Goal: Information Seeking & Learning: Get advice/opinions

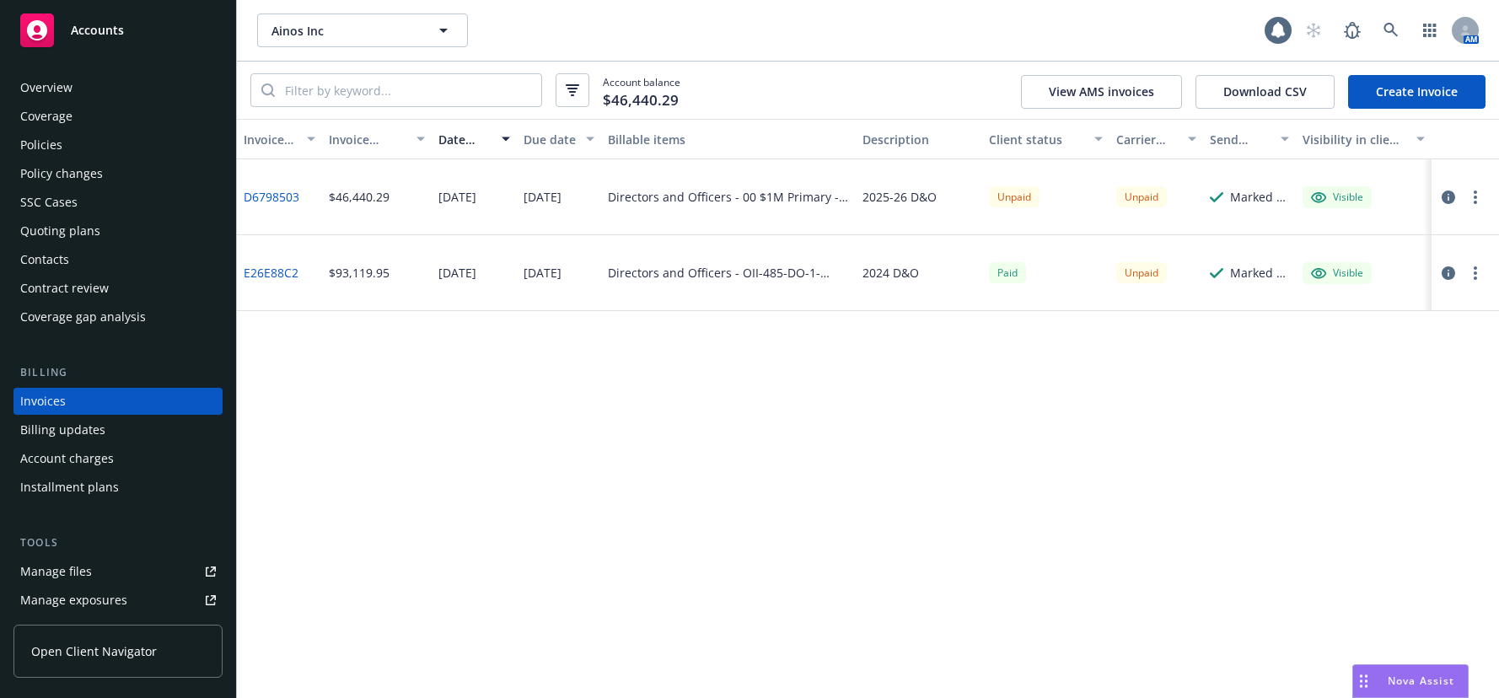
scroll to position [25, 0]
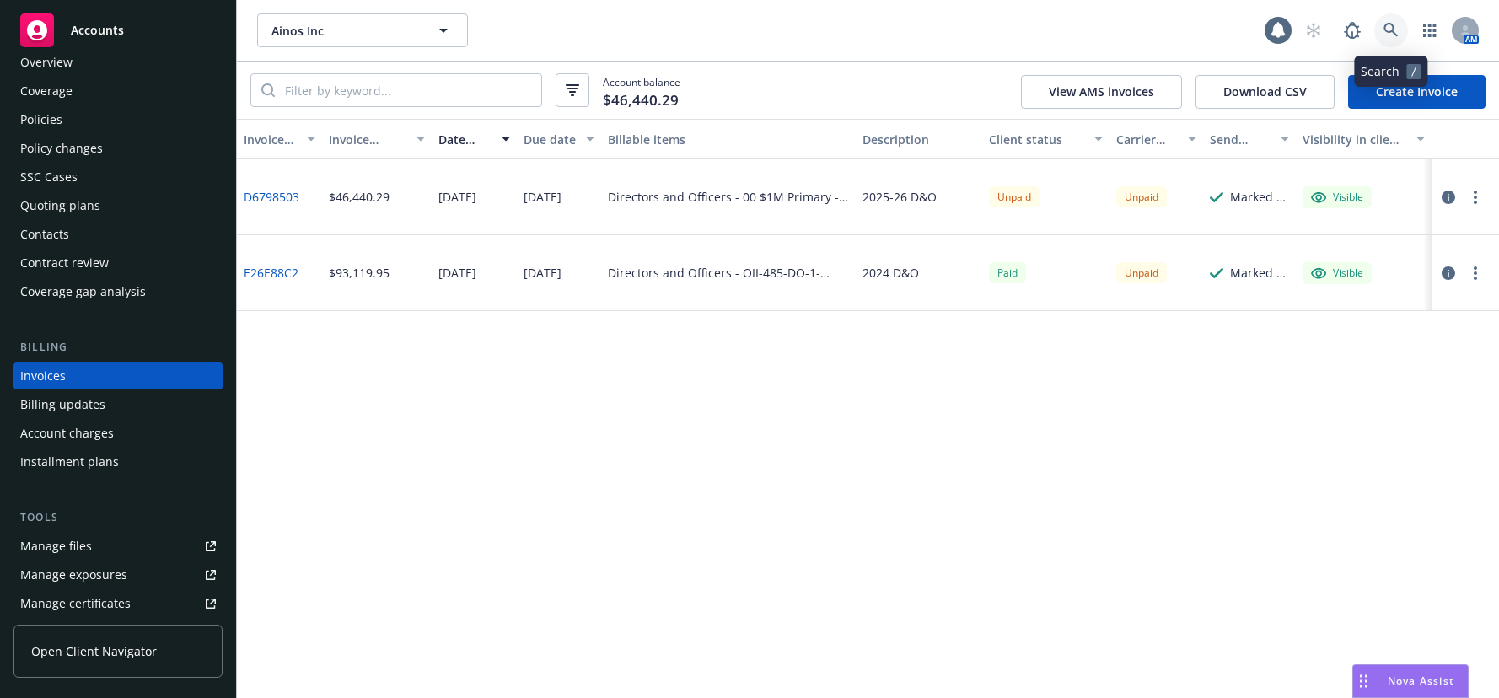
click at [1389, 28] on icon at bounding box center [1391, 30] width 15 height 15
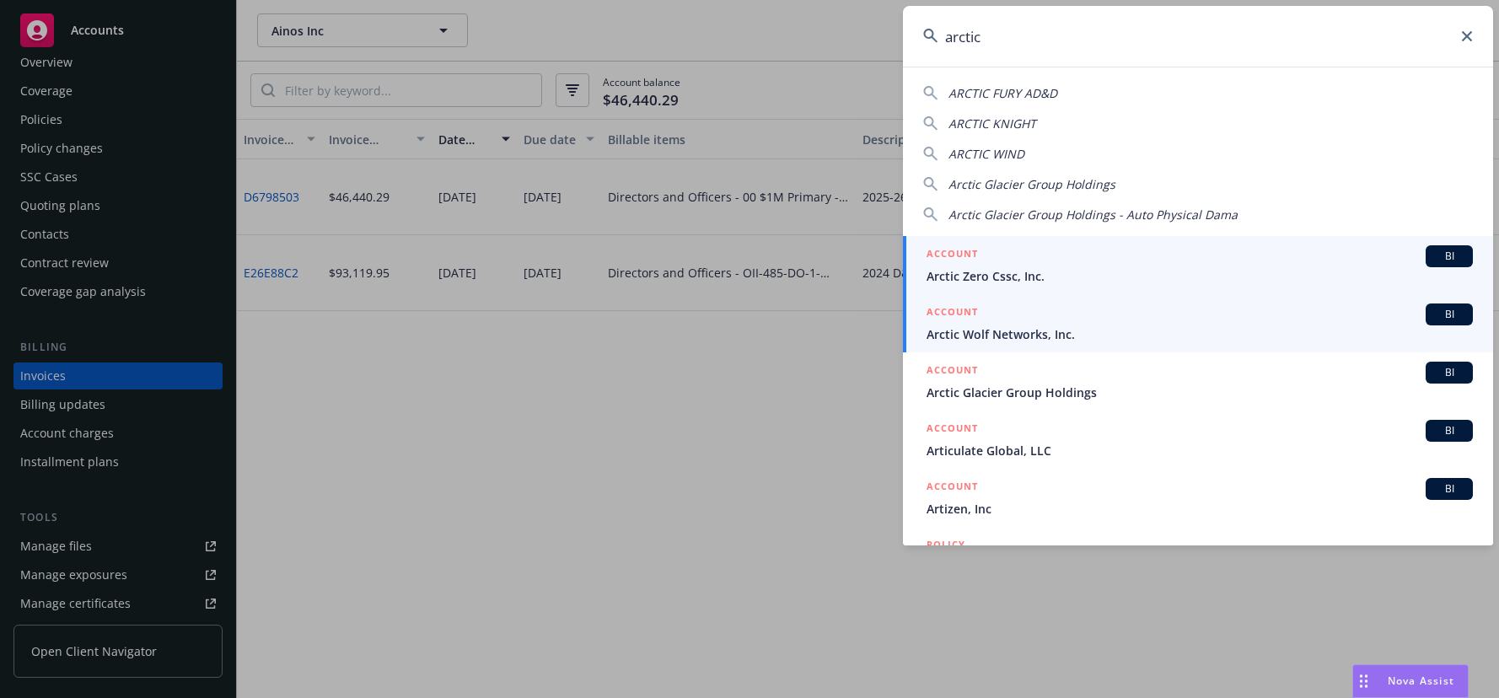
type input "arctic"
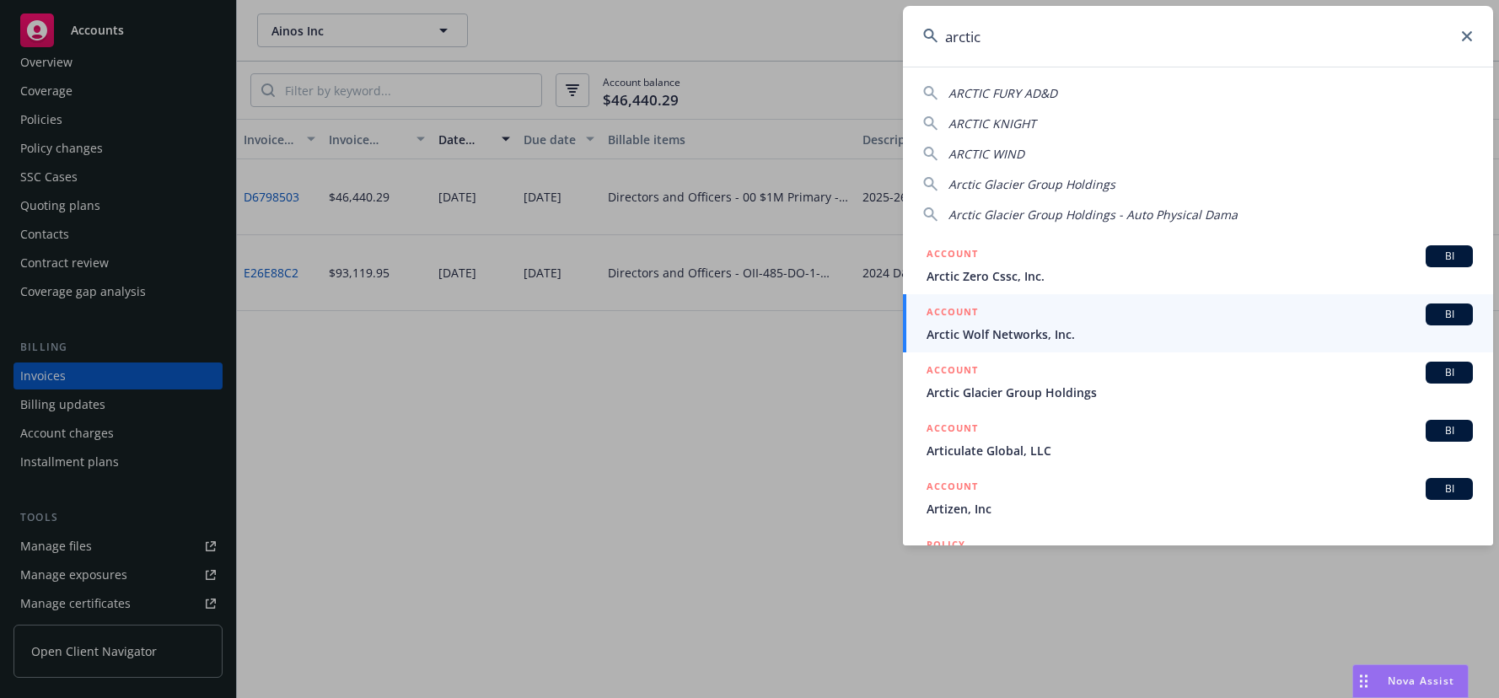
click at [1024, 330] on span "Arctic Wolf Networks, Inc." at bounding box center [1200, 334] width 546 height 18
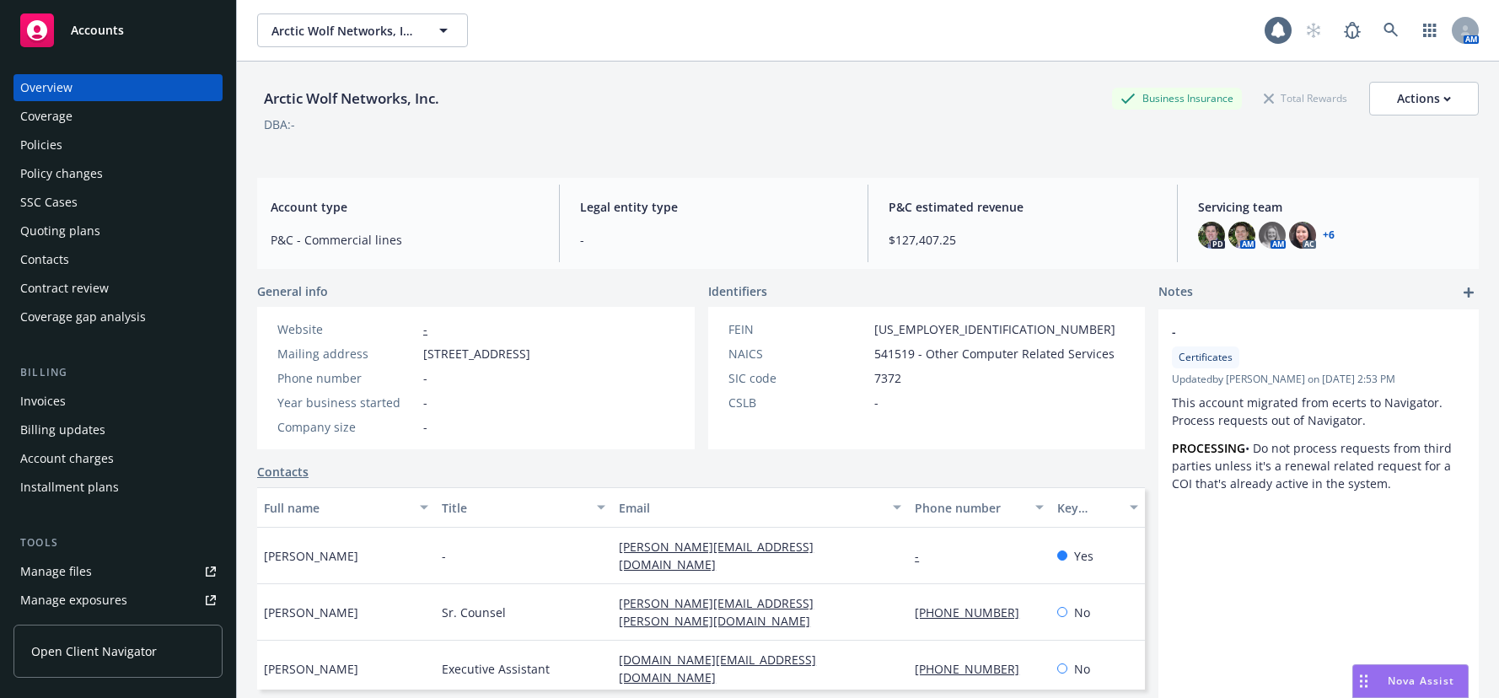
click at [86, 230] on div "Quoting plans" at bounding box center [60, 231] width 80 height 27
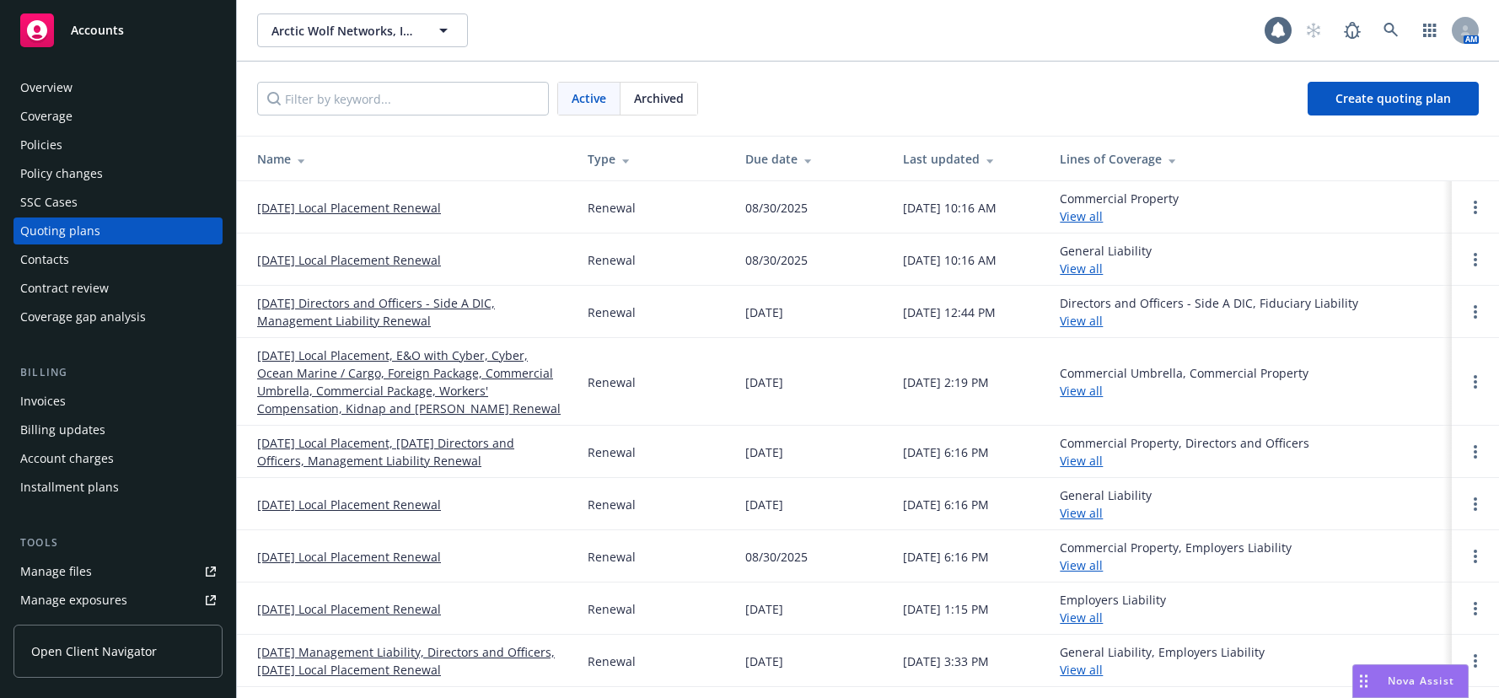
click at [335, 304] on link "08/17/25 Directors and Officers - Side A DIC, Management Liability Renewal" at bounding box center [409, 311] width 304 height 35
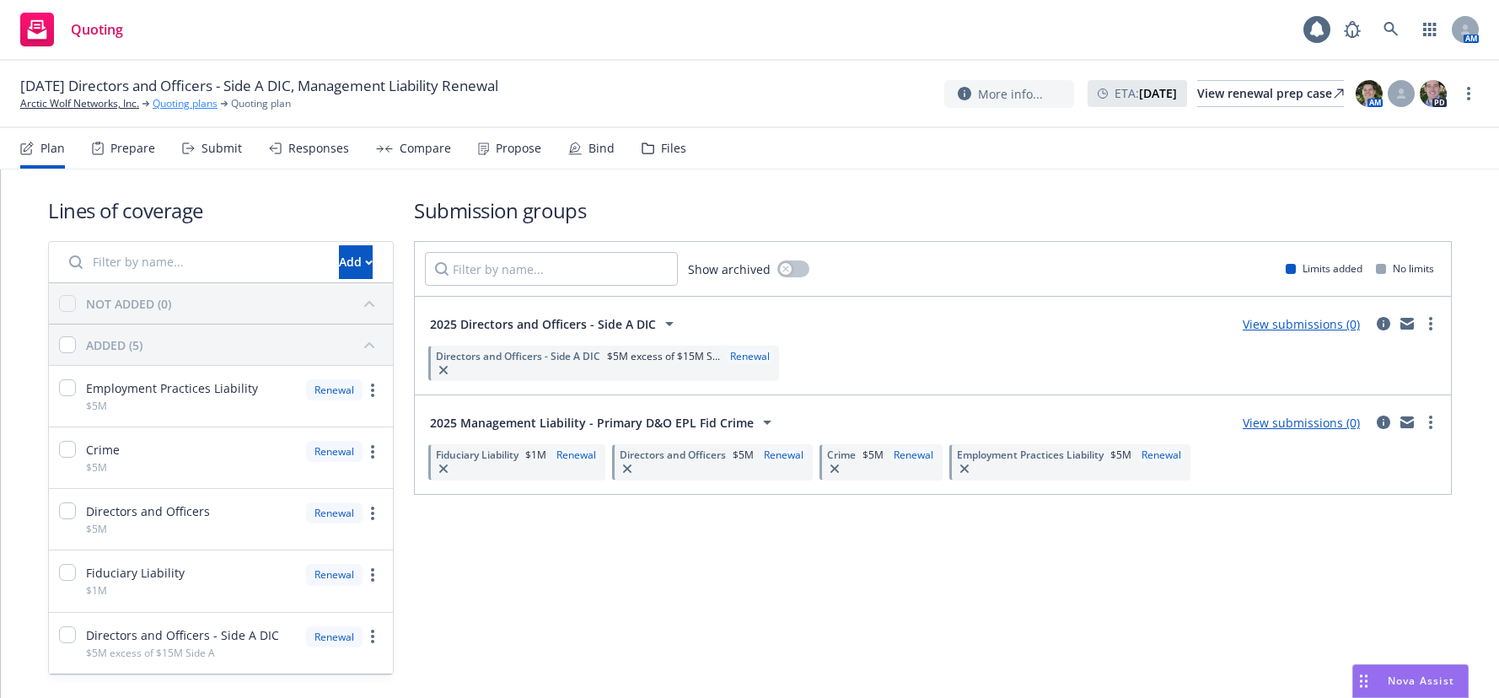
click at [202, 105] on link "Quoting plans" at bounding box center [185, 103] width 65 height 15
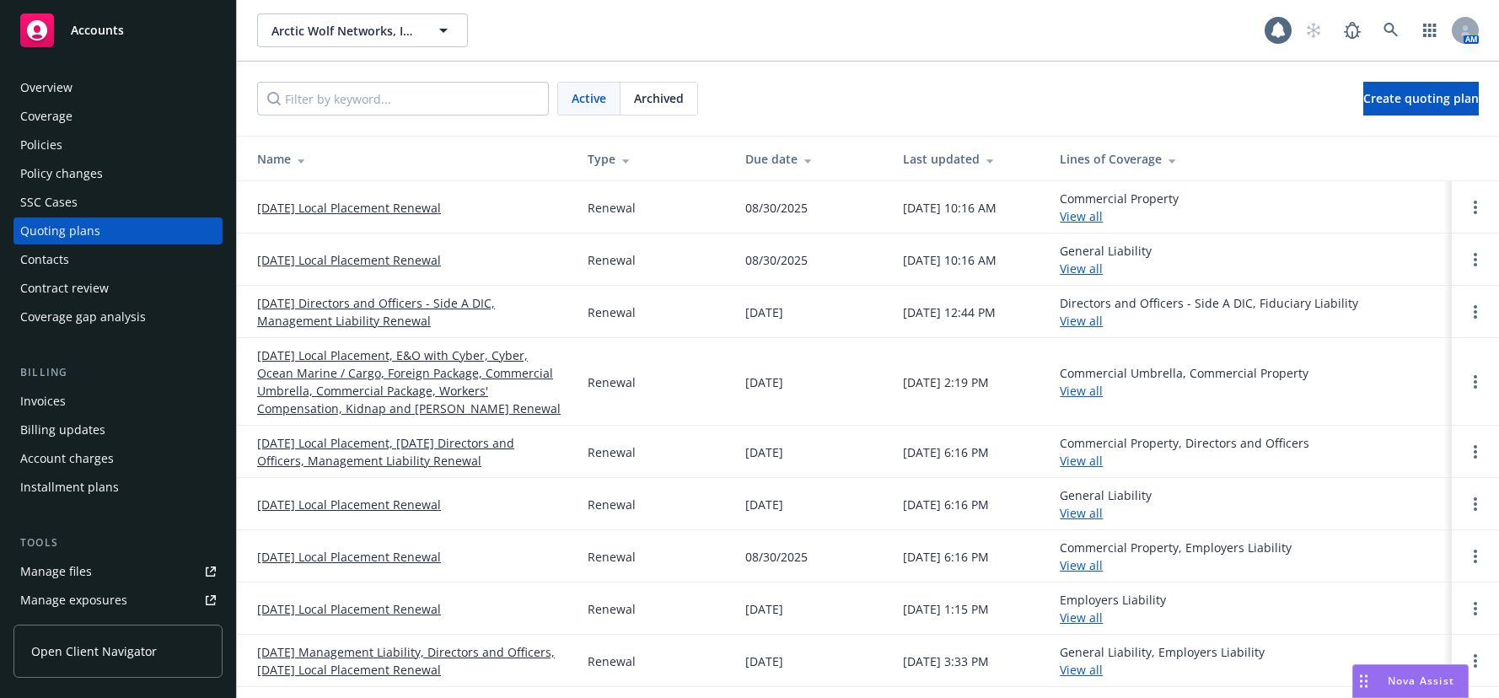
click at [427, 260] on link "[DATE] Local Placement Renewal" at bounding box center [349, 260] width 184 height 18
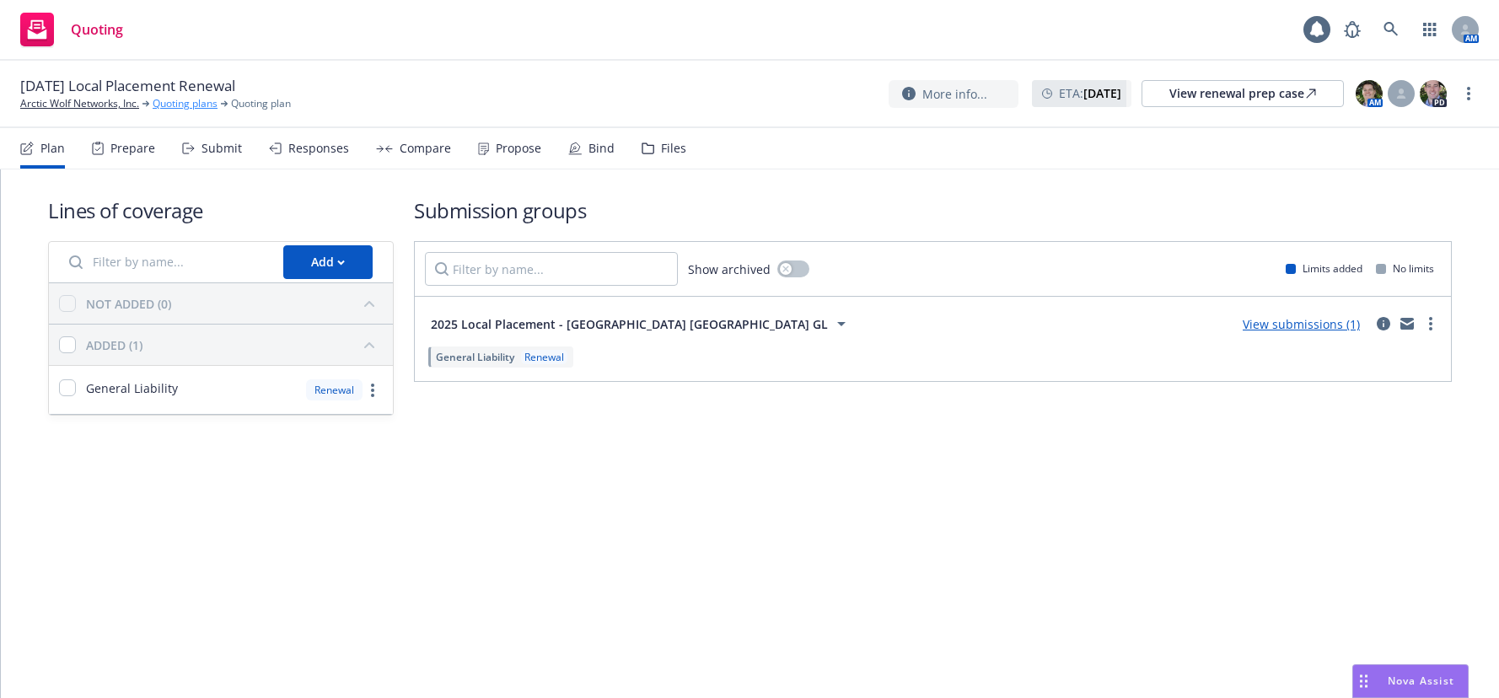
click at [186, 102] on link "Quoting plans" at bounding box center [185, 103] width 65 height 15
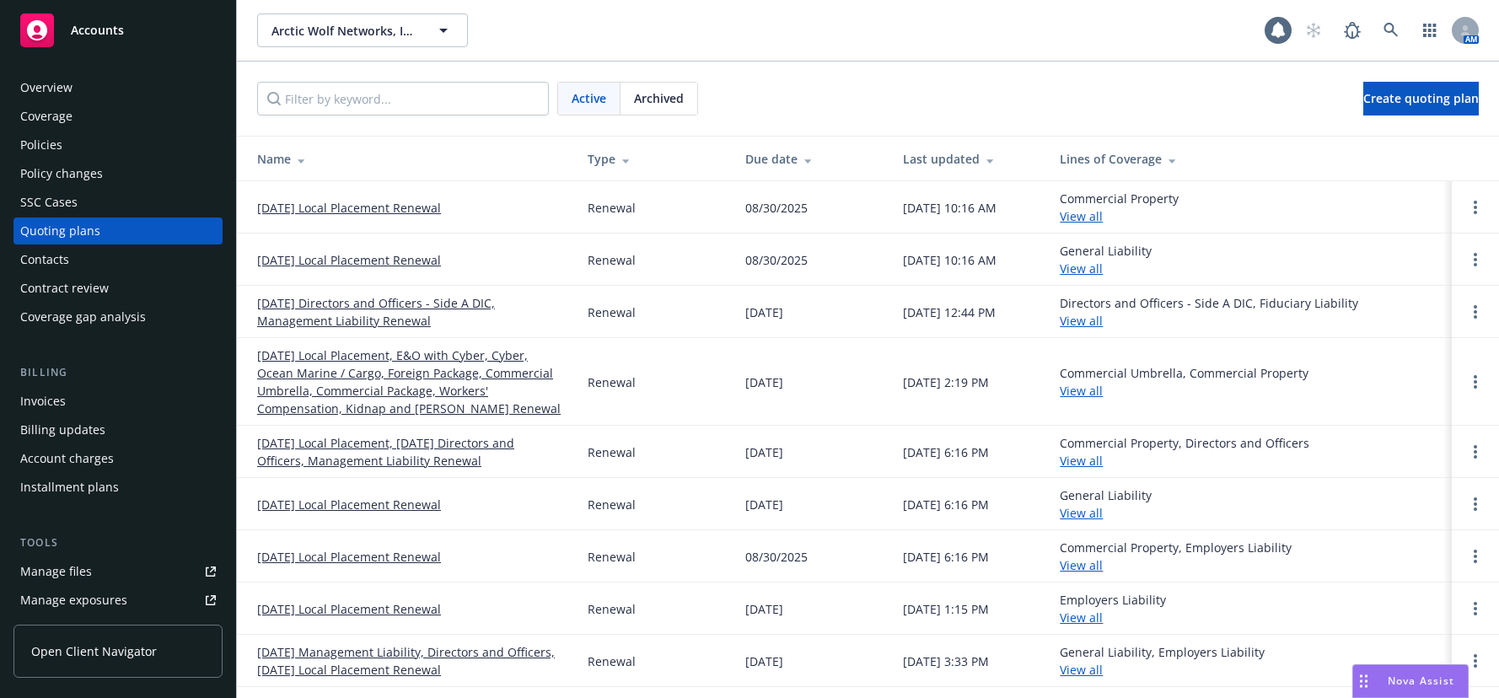
click at [46, 142] on div "Policies" at bounding box center [41, 145] width 42 height 27
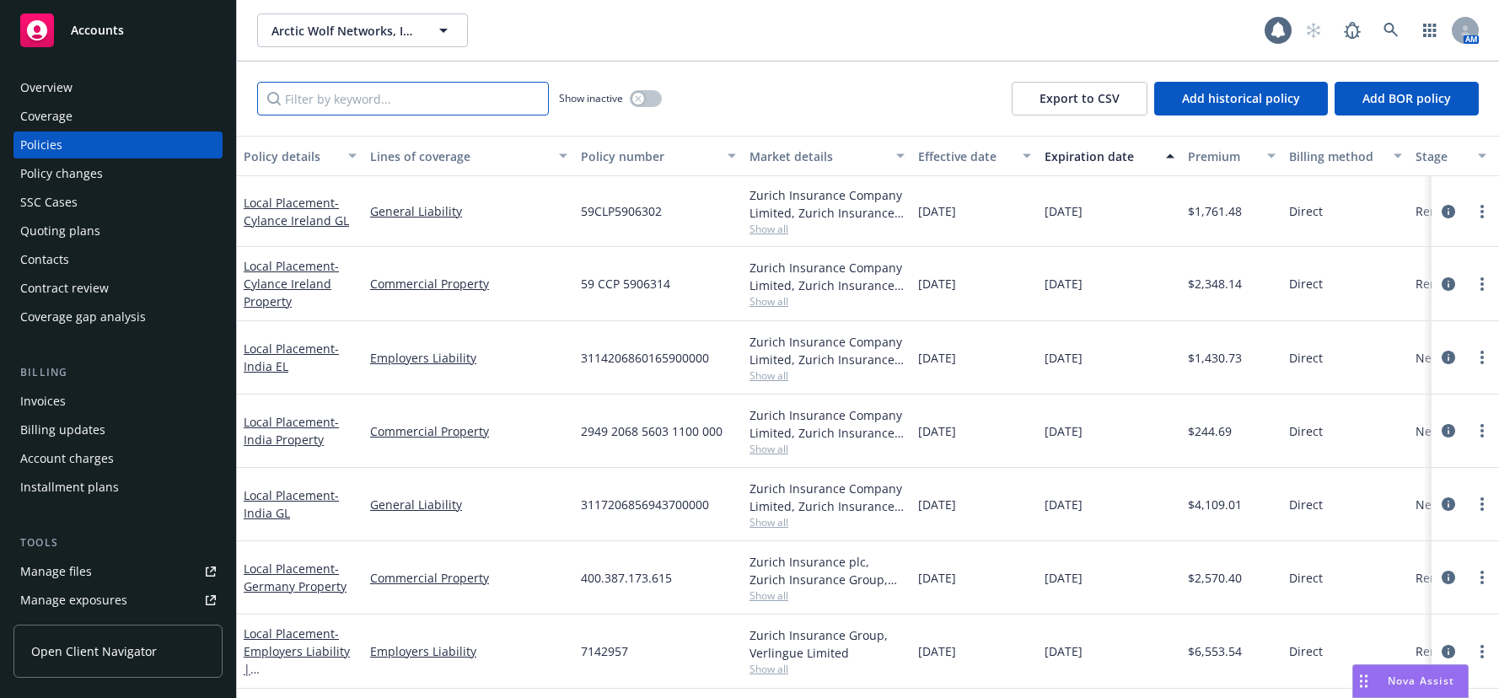
click at [366, 99] on input "Filter by keyword..." at bounding box center [403, 99] width 292 height 34
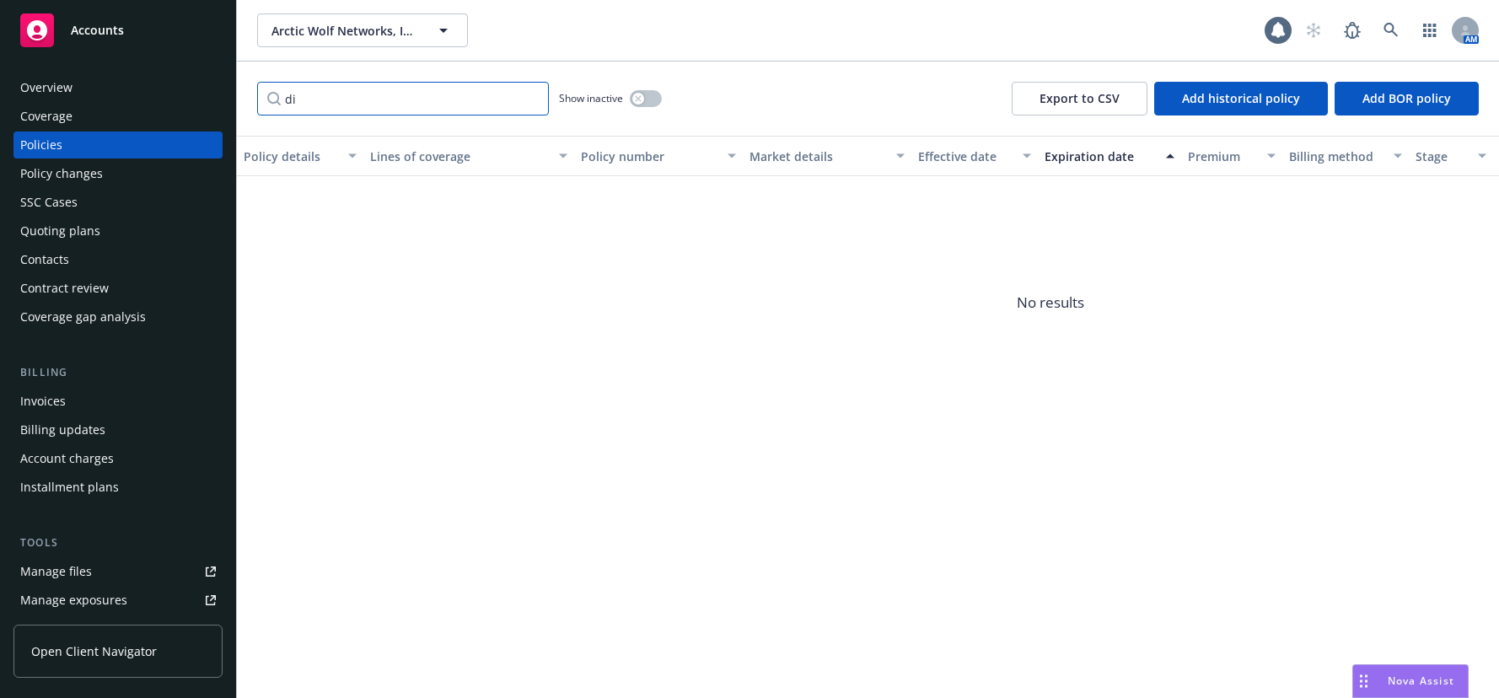
type input "d"
type input "m"
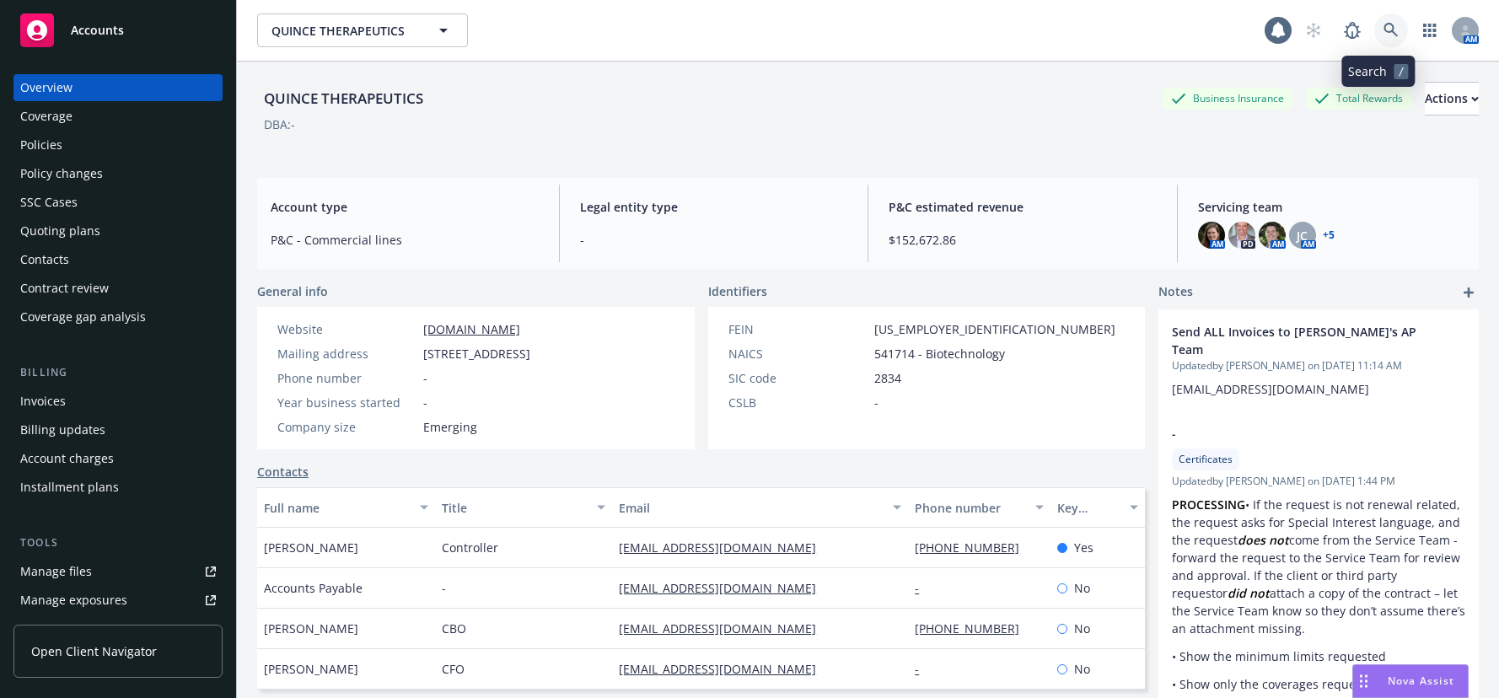
click at [1384, 27] on icon at bounding box center [1391, 30] width 14 height 14
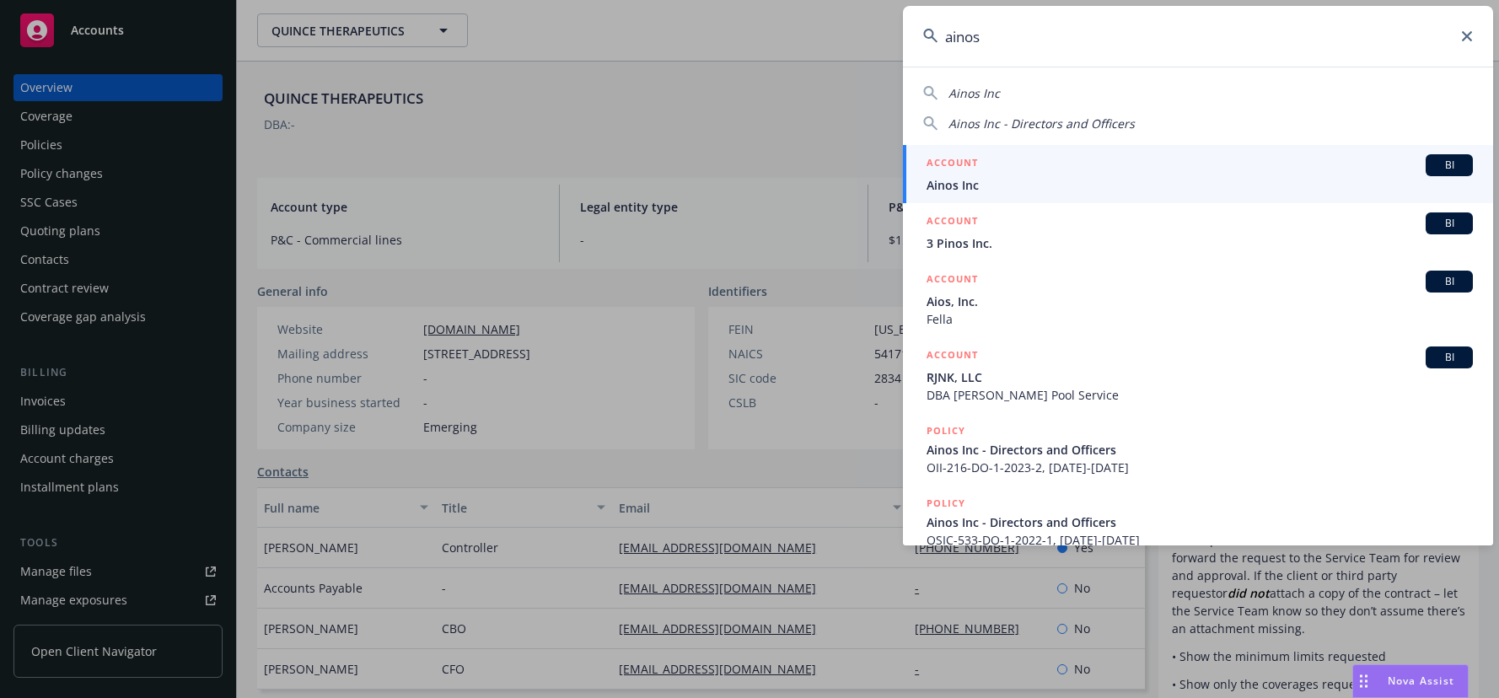
type input "ainos"
click at [960, 179] on span "Ainos Inc" at bounding box center [1200, 185] width 546 height 18
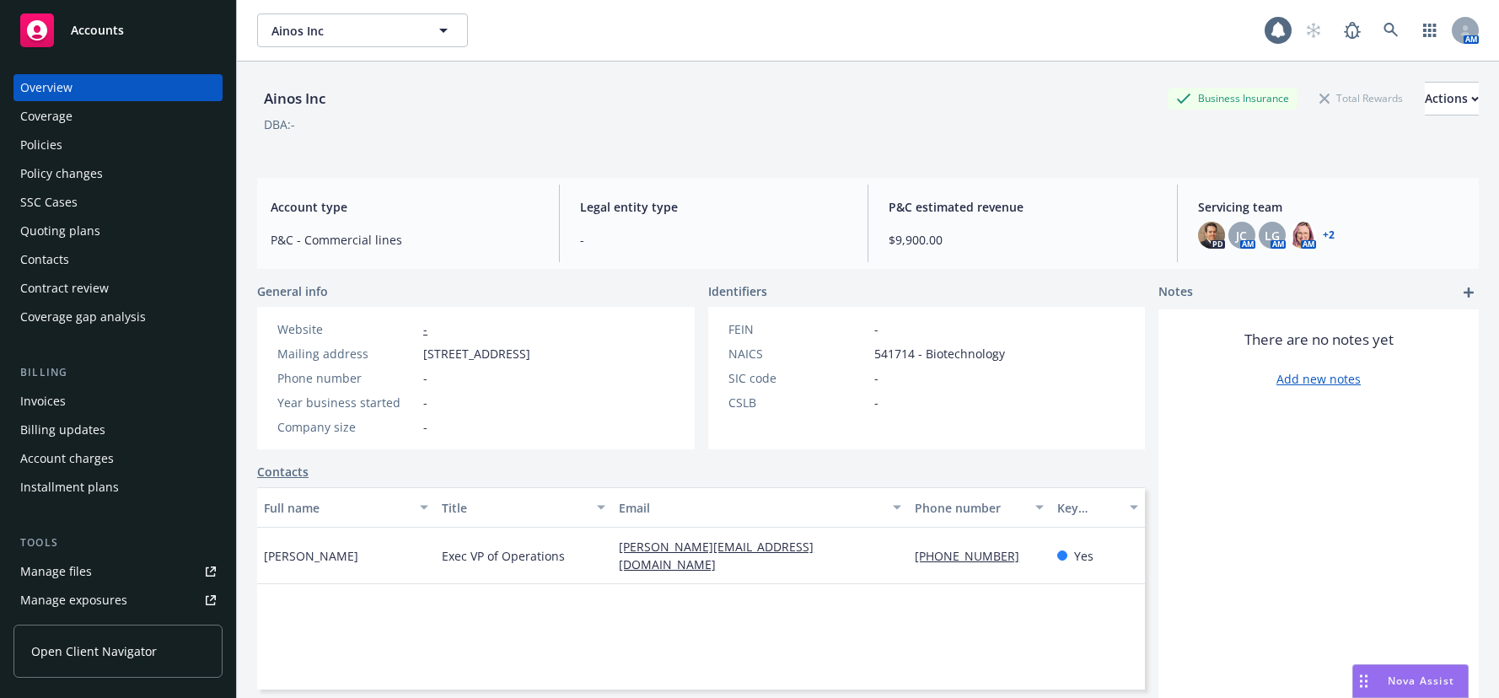
click at [50, 145] on div "Policies" at bounding box center [41, 145] width 42 height 27
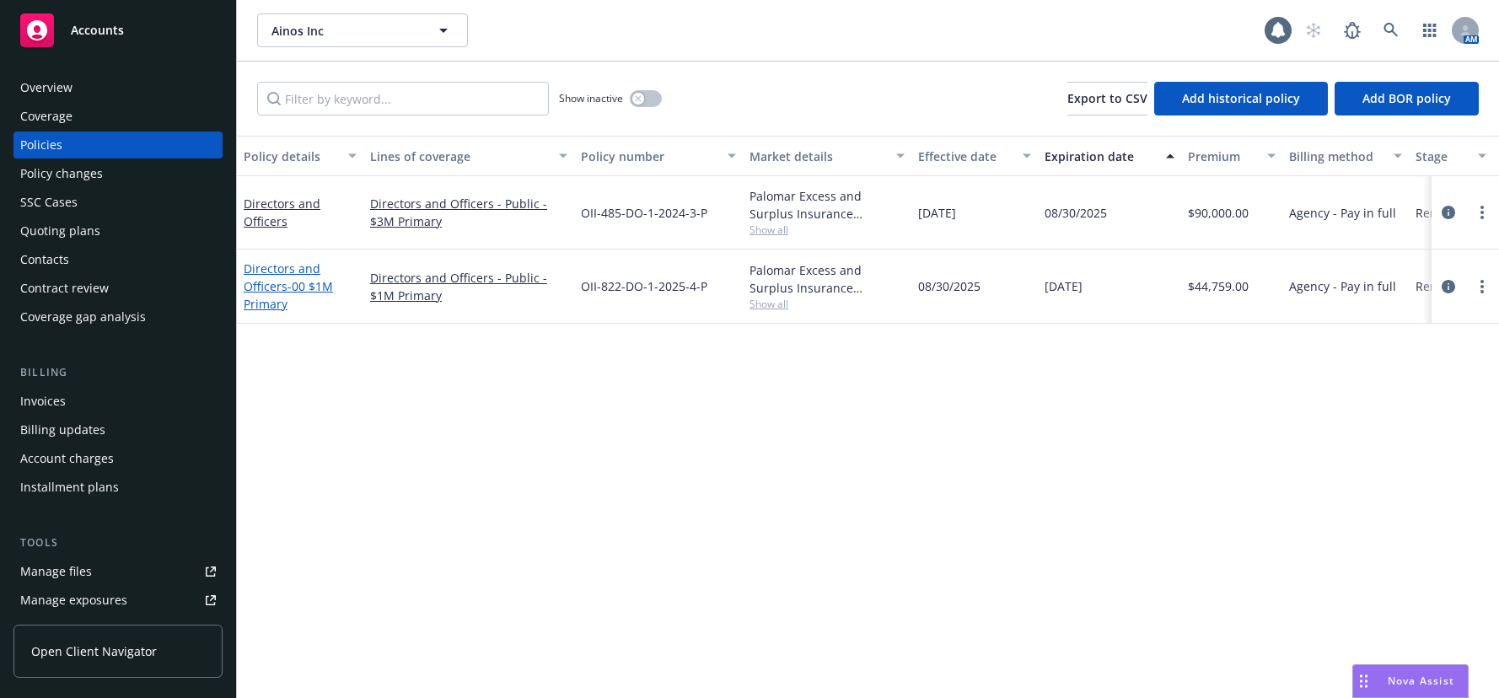
click at [273, 287] on link "Directors and Officers - 00 $1M Primary" at bounding box center [288, 286] width 89 height 51
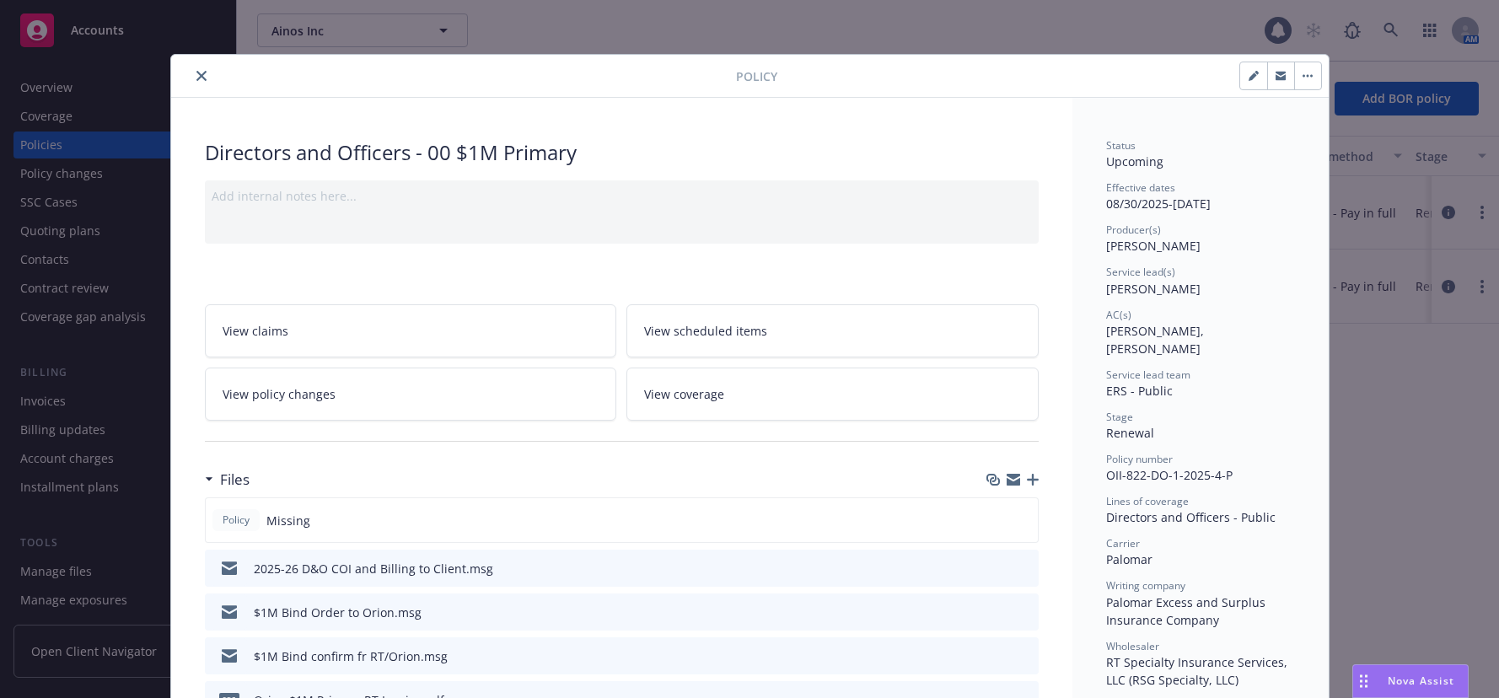
click at [196, 76] on icon "close" at bounding box center [201, 76] width 10 height 10
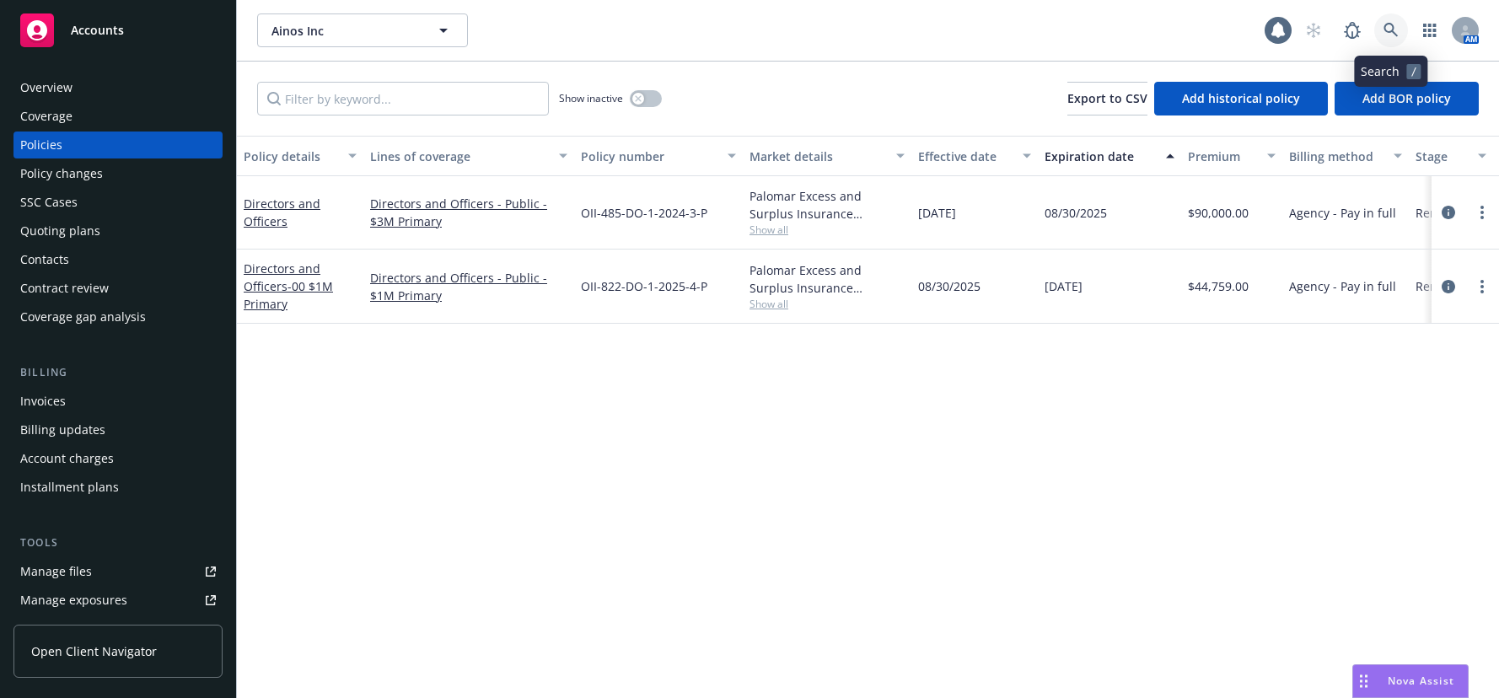
click at [1391, 27] on icon at bounding box center [1391, 30] width 15 height 15
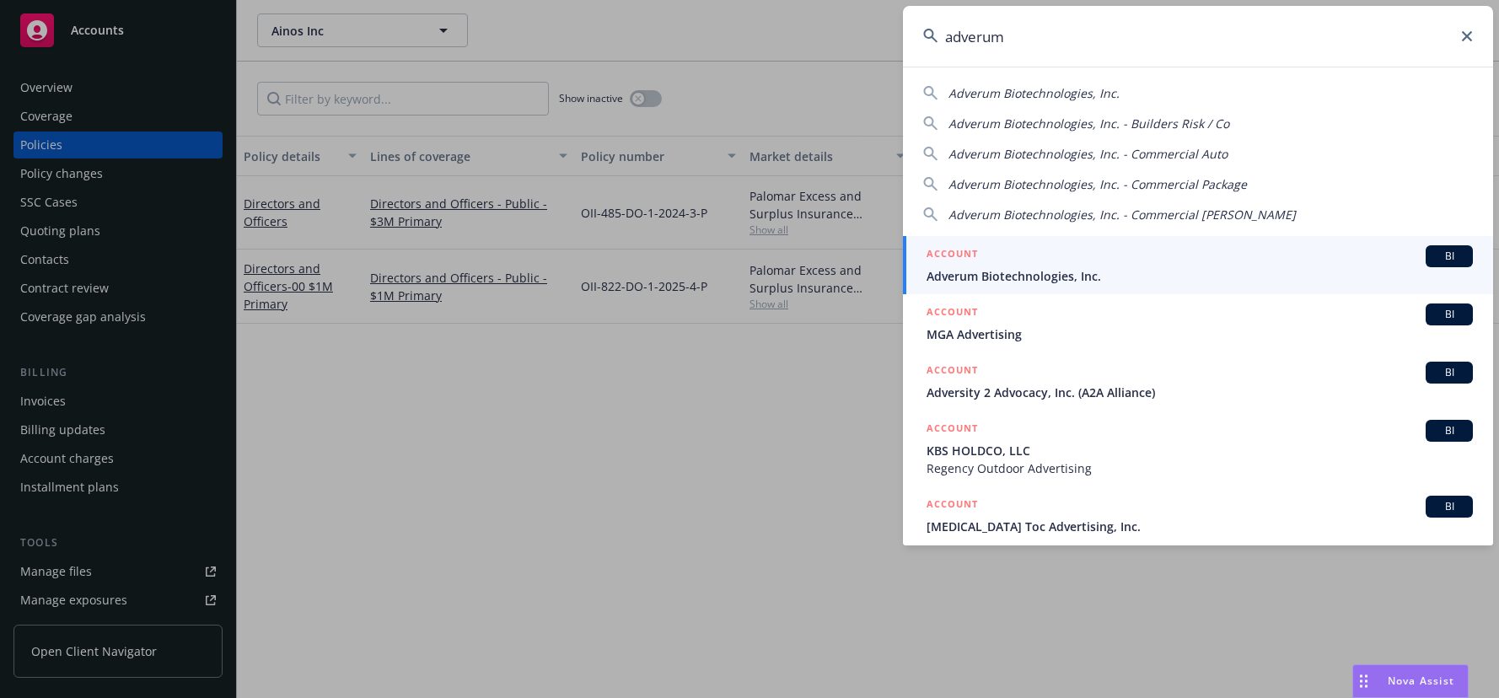
type input "adverum"
click at [1047, 269] on span "Adverum Biotechnologies, Inc." at bounding box center [1200, 276] width 546 height 18
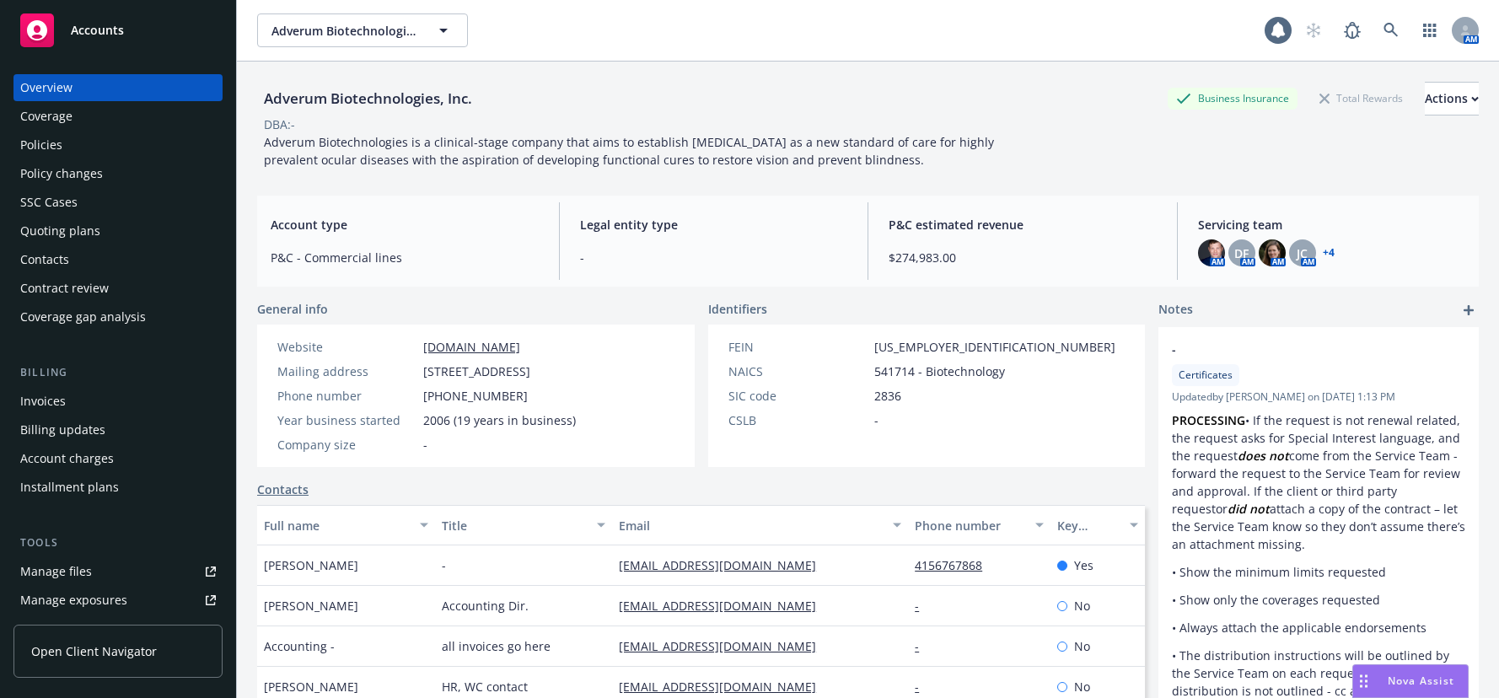
click at [60, 148] on div "Policies" at bounding box center [41, 145] width 42 height 27
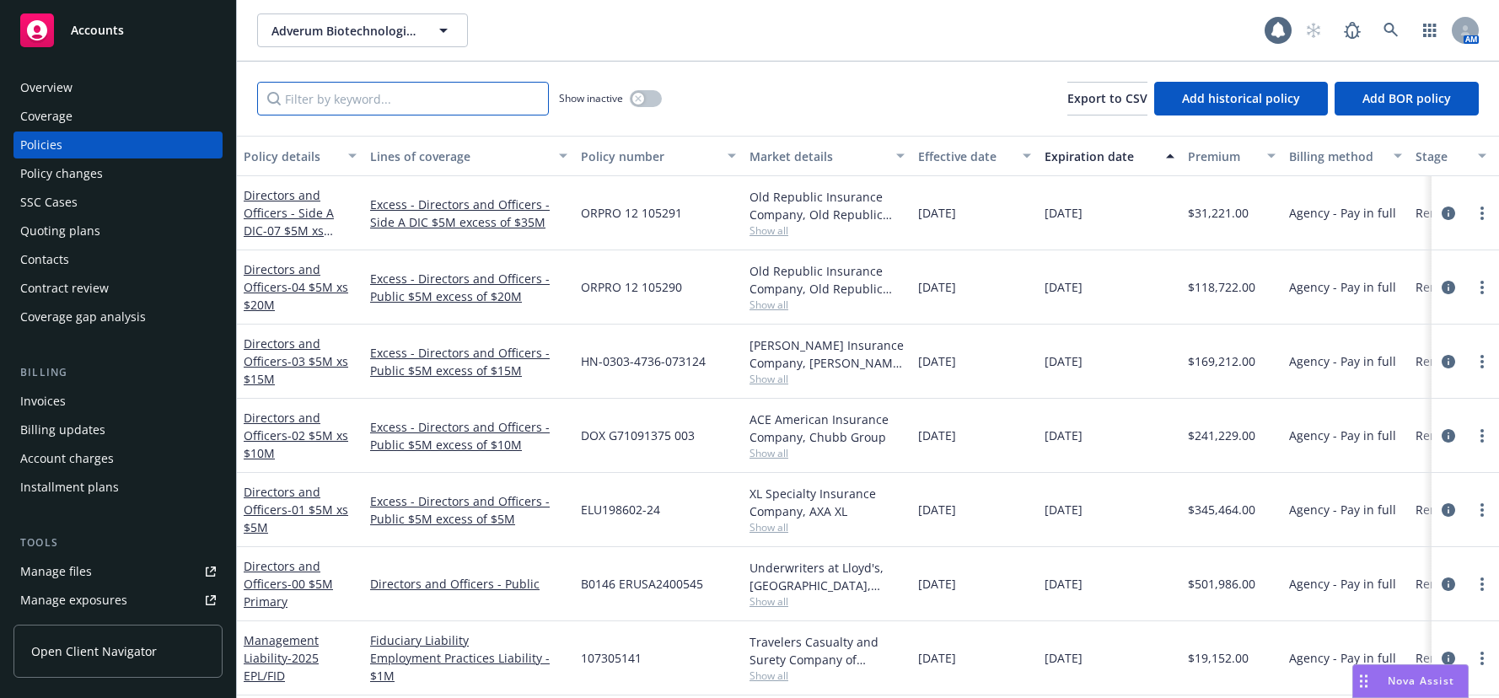
click at [322, 100] on input "Filter by keyword..." at bounding box center [403, 99] width 292 height 34
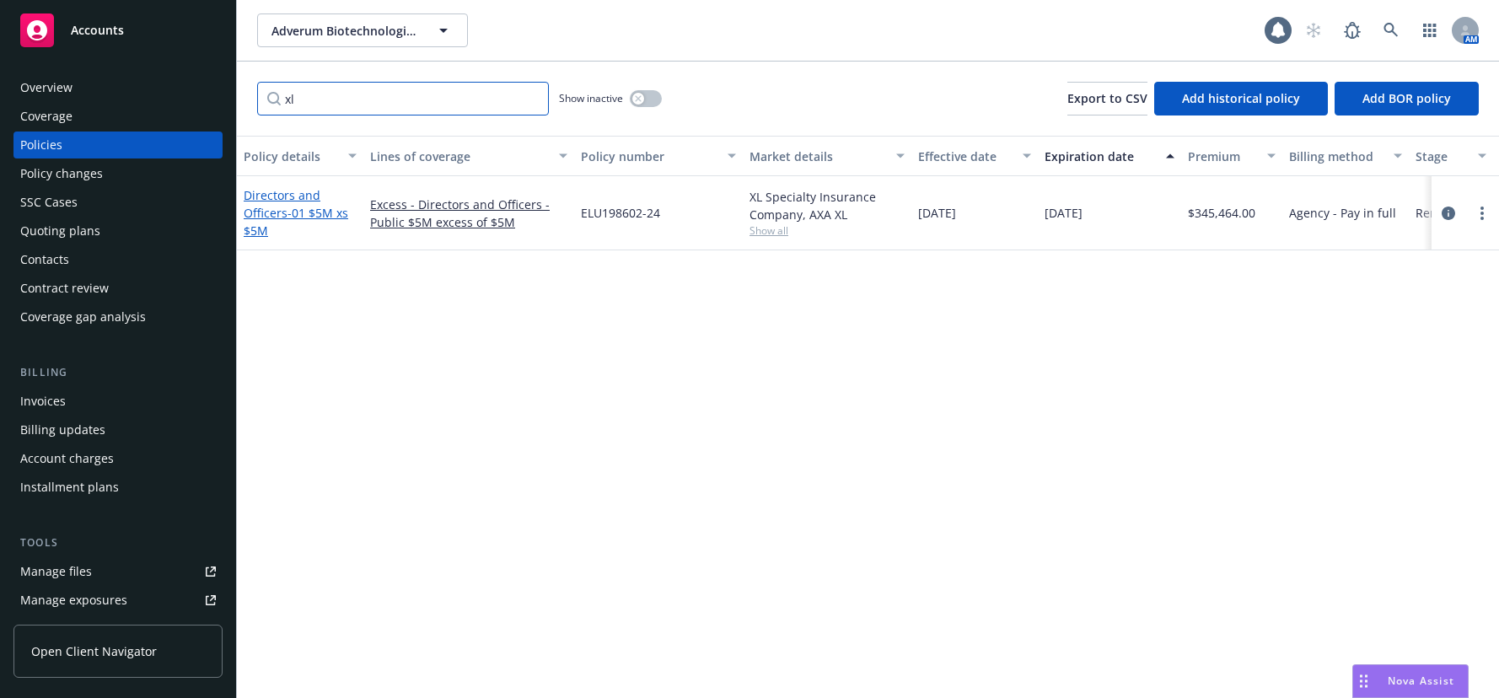
type input "xl"
click at [324, 212] on span "- 01 $5M xs $5M" at bounding box center [296, 222] width 105 height 34
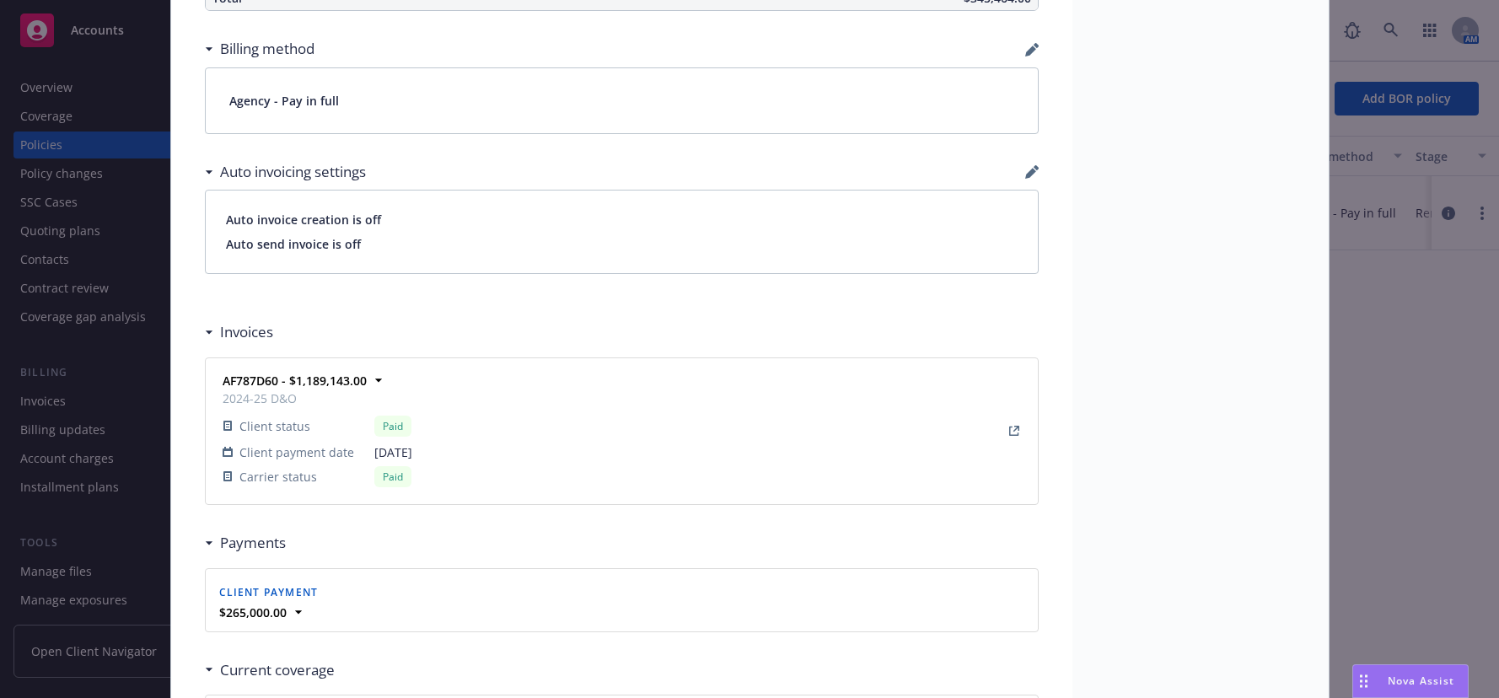
scroll to position [1265, 0]
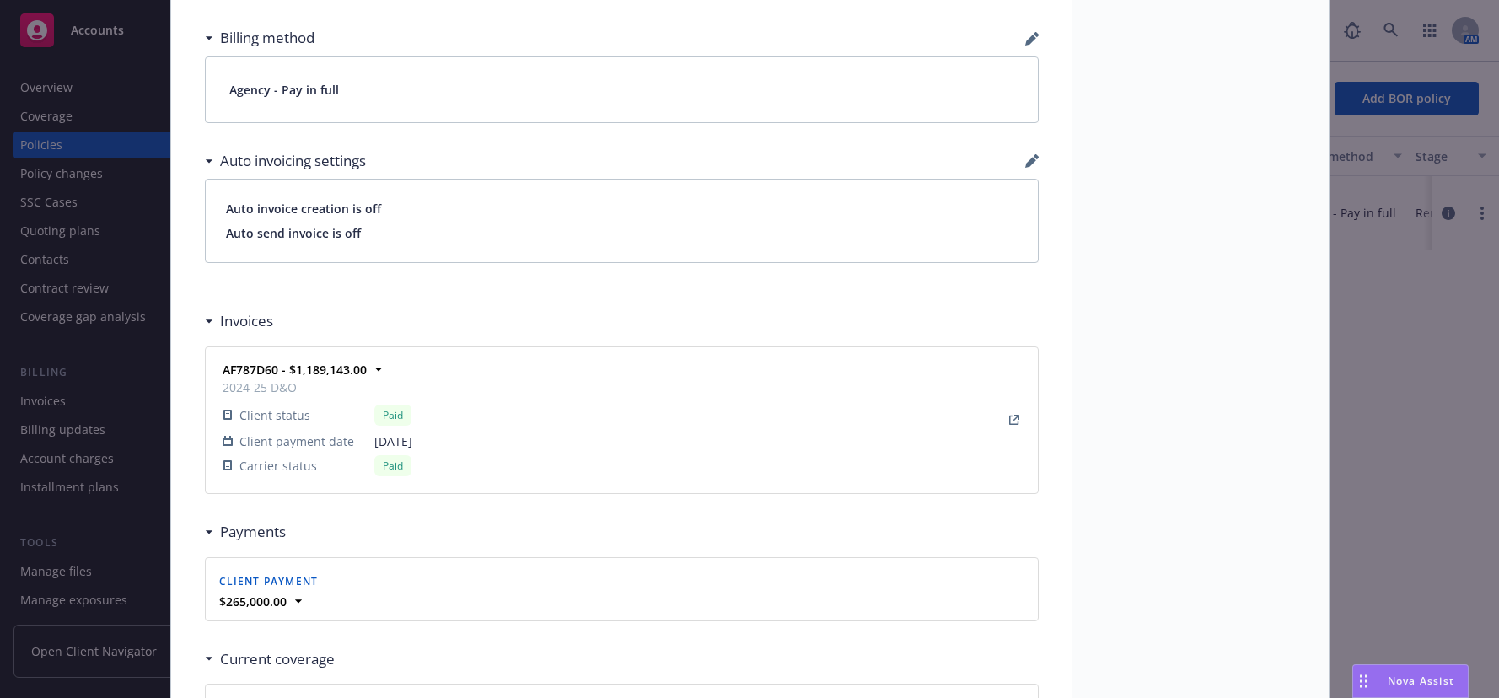
click at [381, 470] on div "Paid" at bounding box center [392, 465] width 37 height 21
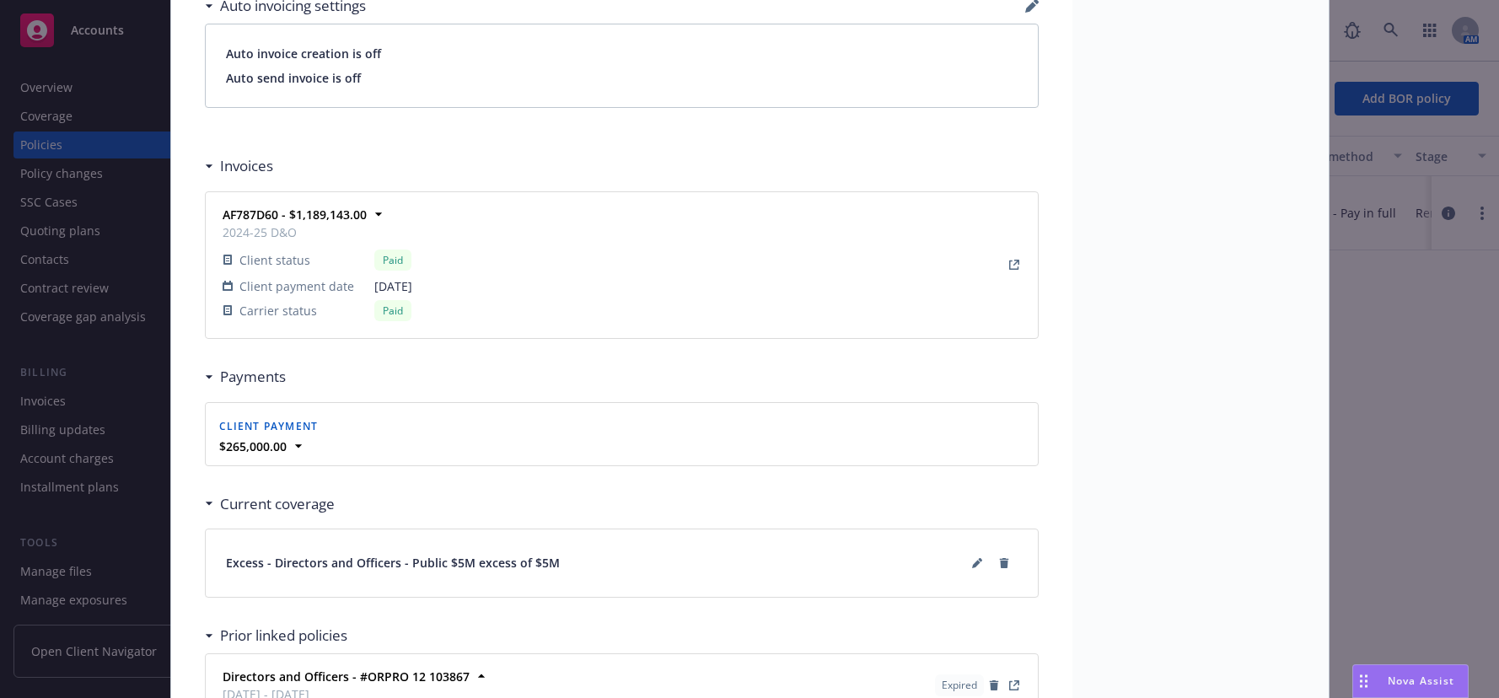
scroll to position [1433, 0]
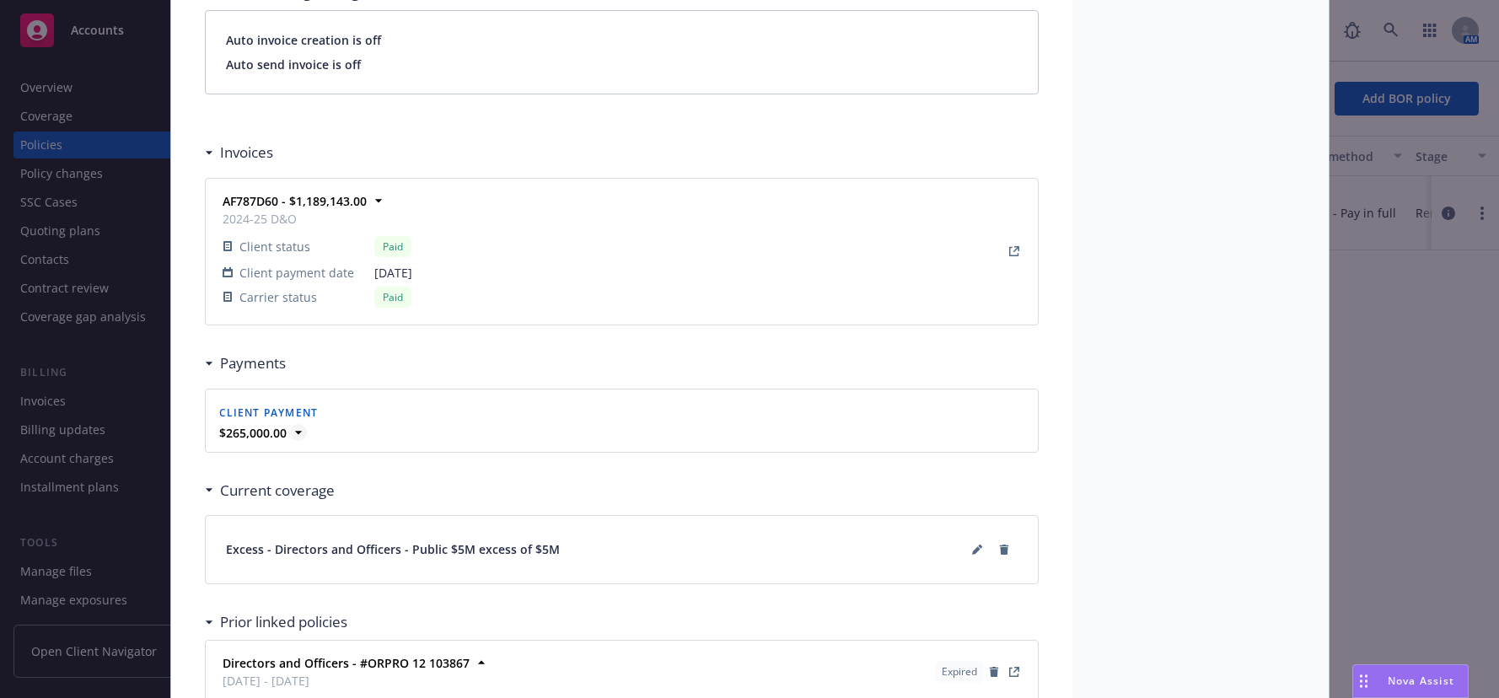
click at [295, 433] on icon at bounding box center [298, 432] width 17 height 17
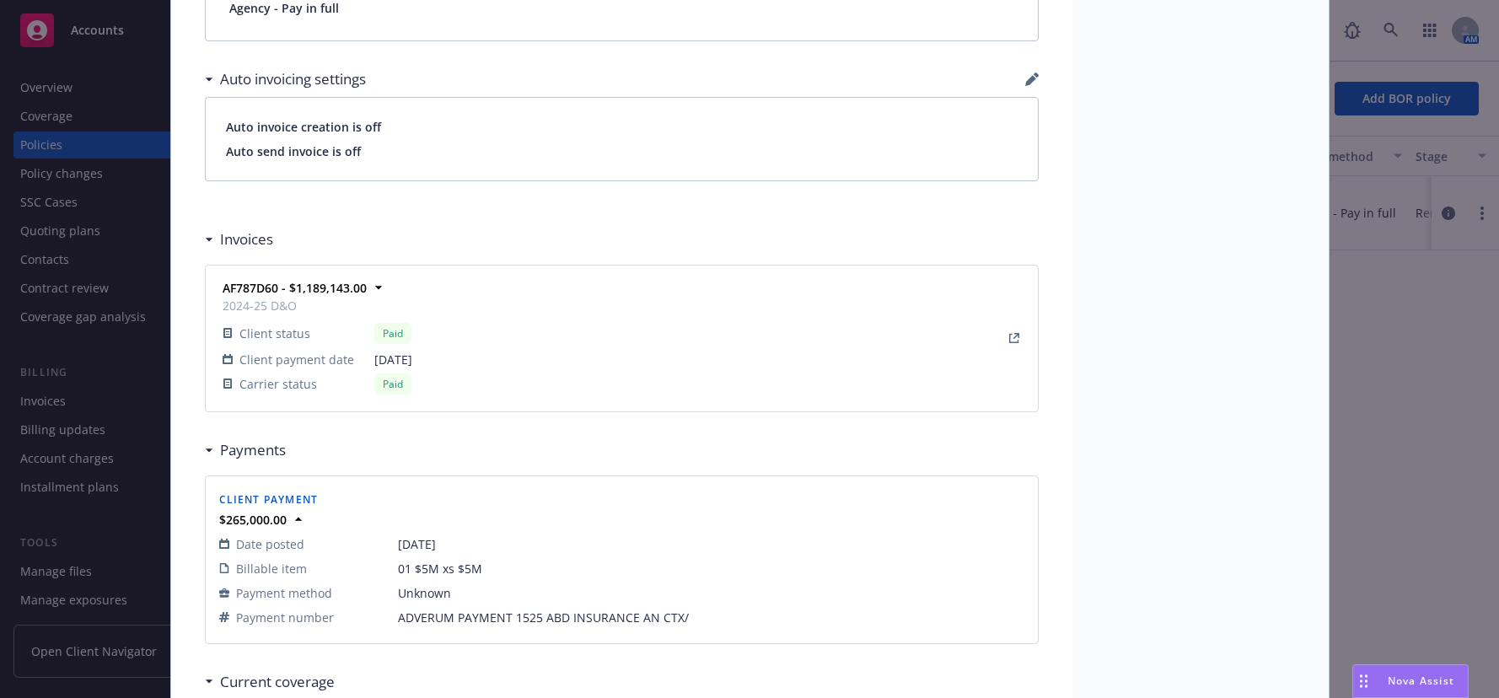
scroll to position [1265, 0]
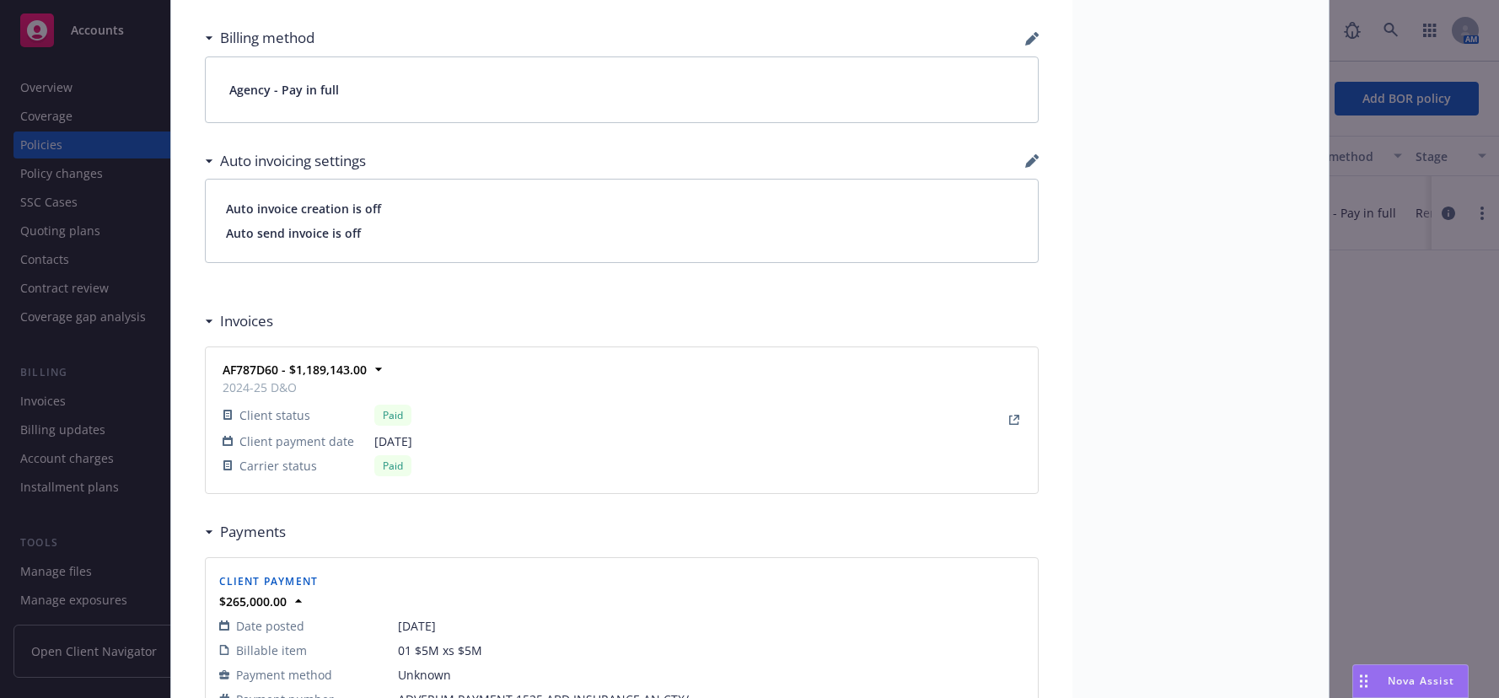
click at [383, 466] on div "Paid" at bounding box center [392, 465] width 37 height 21
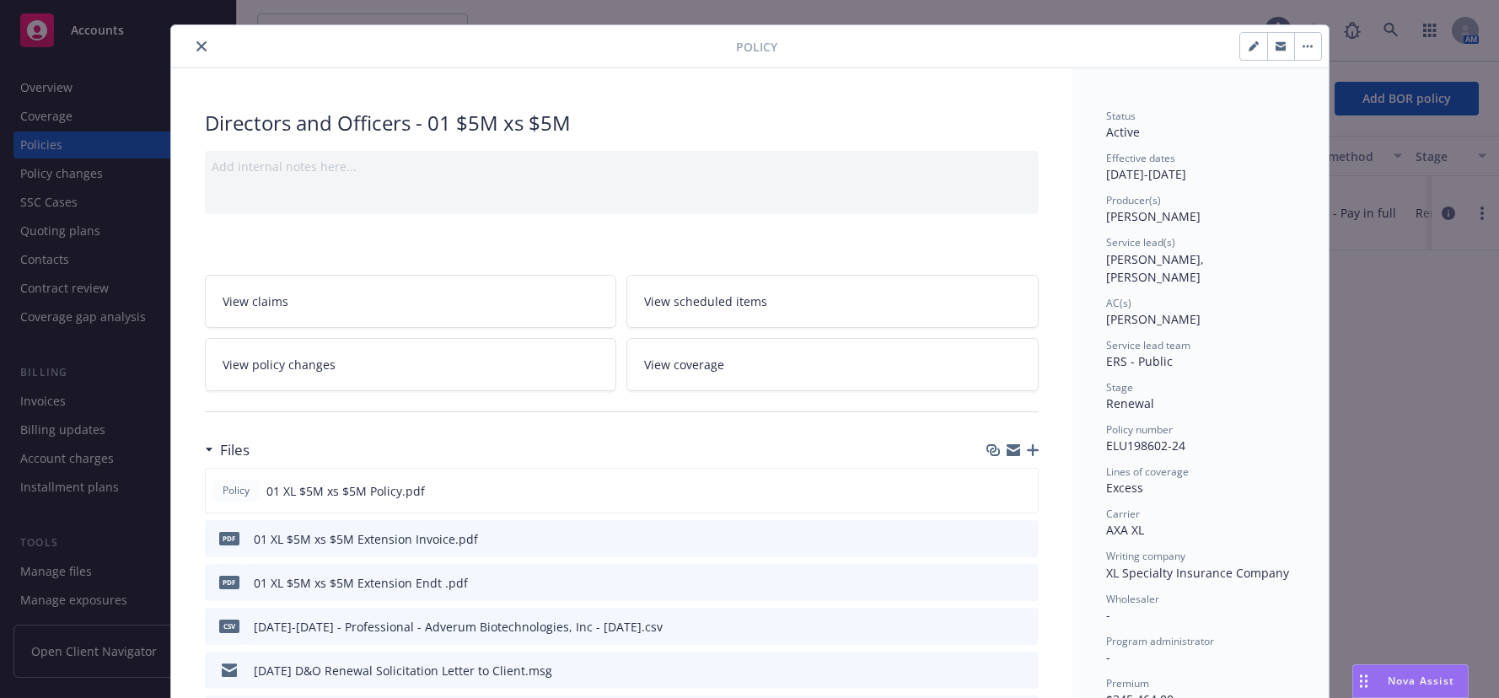
scroll to position [0, 0]
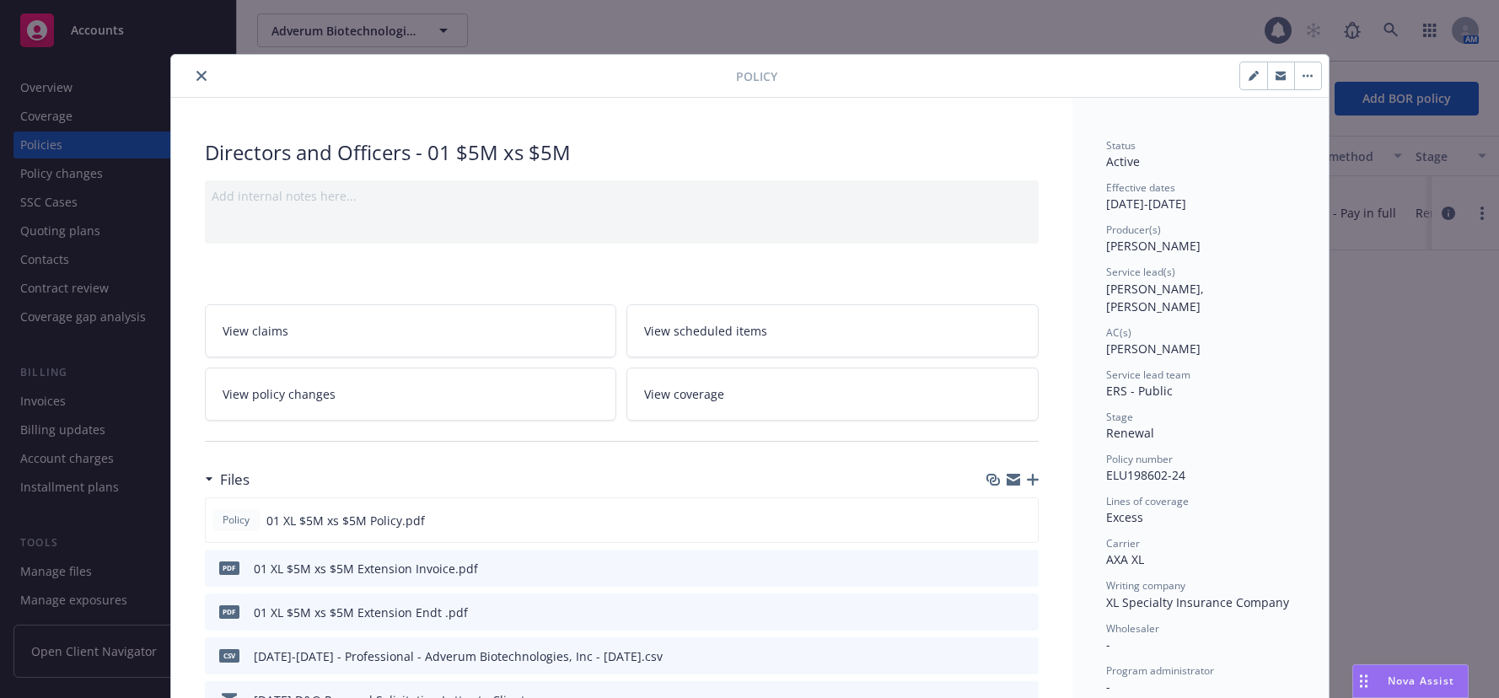
click at [196, 75] on icon "close" at bounding box center [201, 76] width 10 height 10
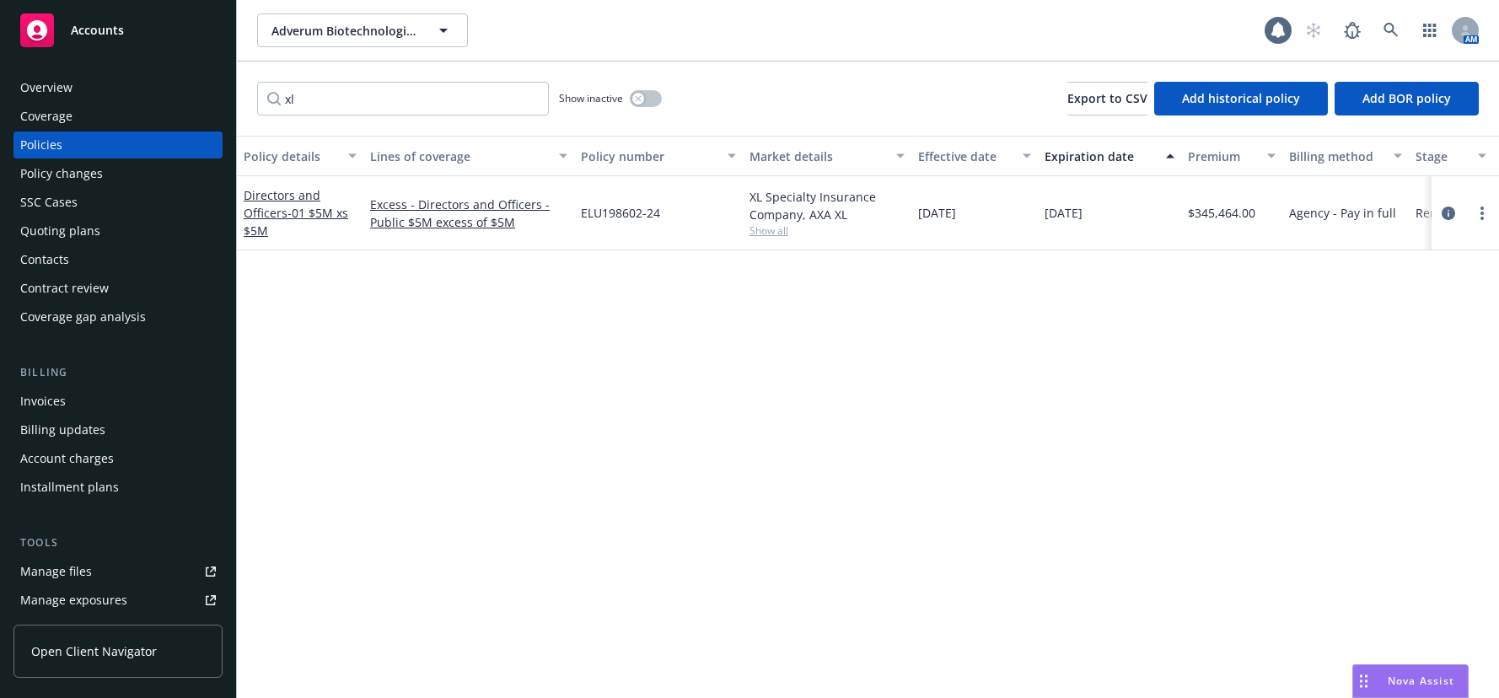
click at [52, 396] on div "Invoices" at bounding box center [43, 401] width 46 height 27
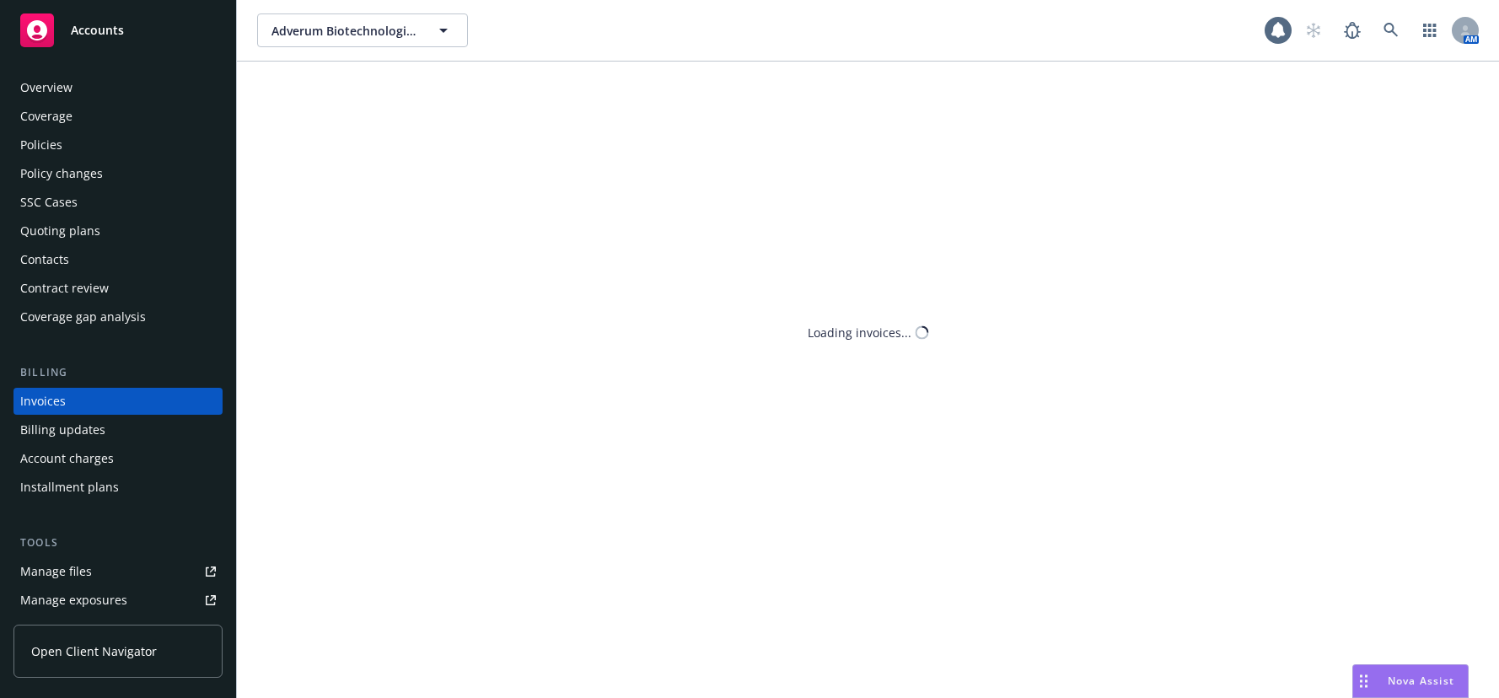
scroll to position [25, 0]
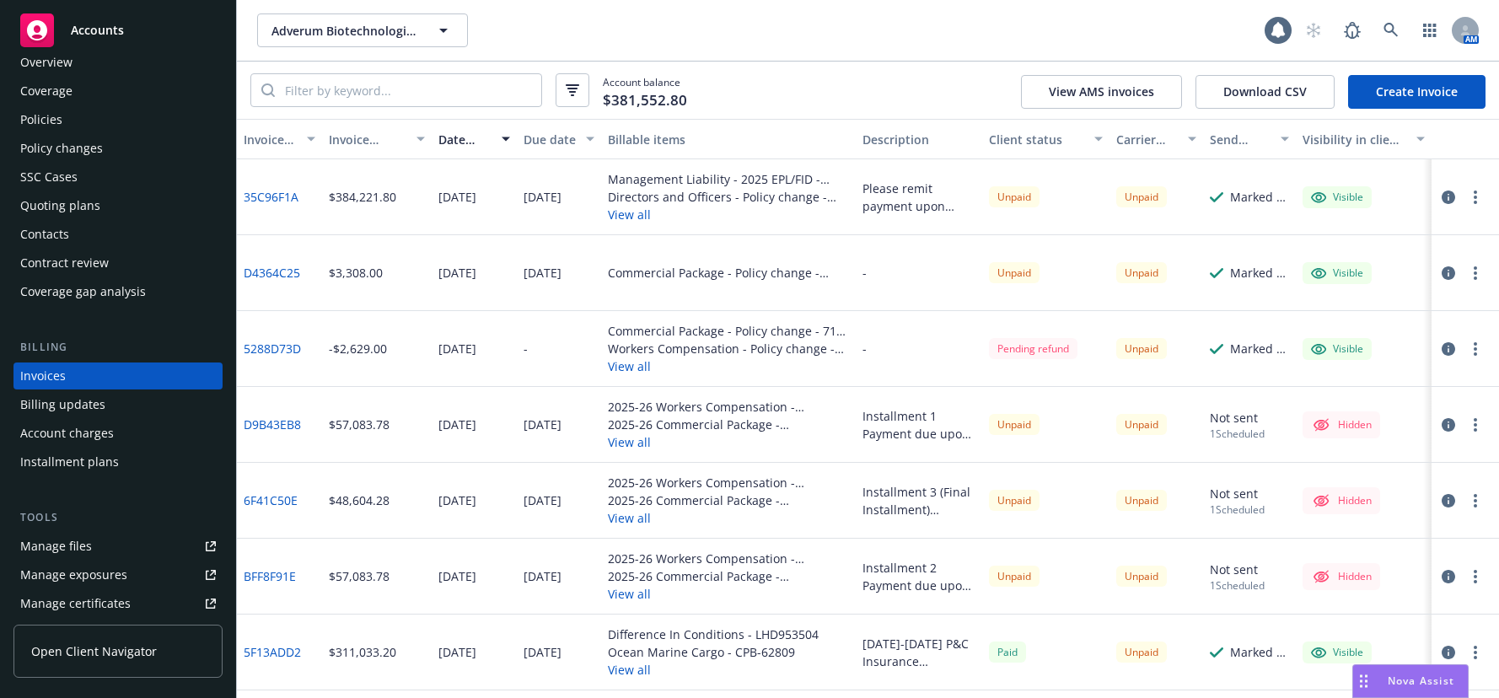
click at [50, 120] on div "Policies" at bounding box center [41, 119] width 42 height 27
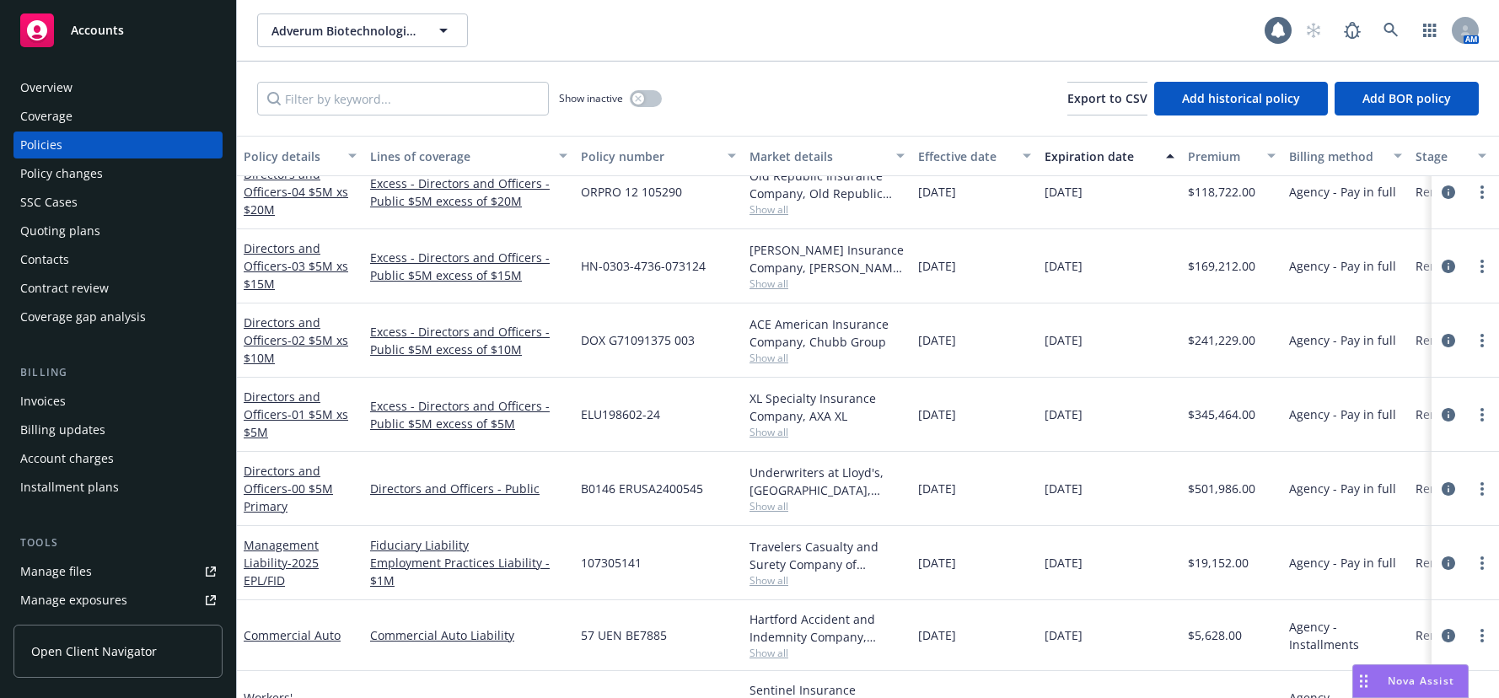
scroll to position [169, 0]
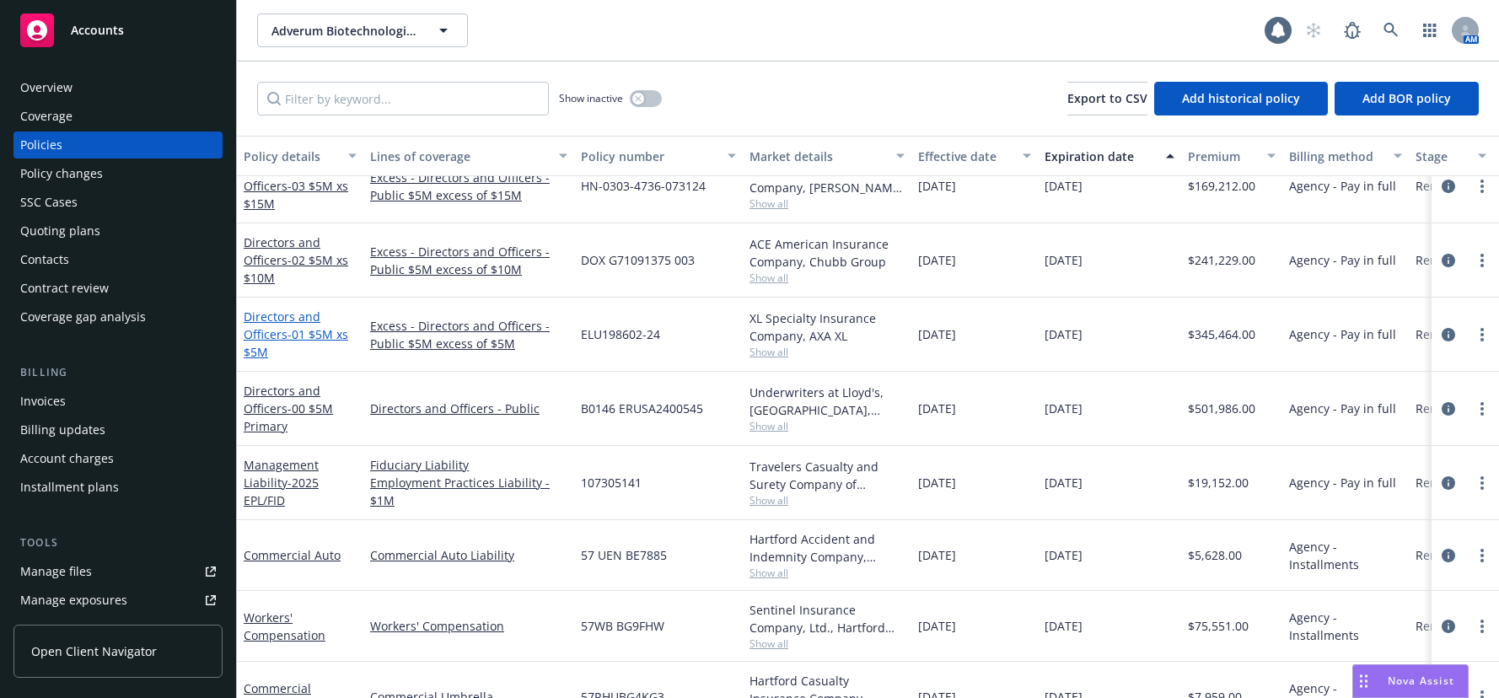
click at [330, 336] on span "- 01 $5M xs $5M" at bounding box center [296, 343] width 105 height 34
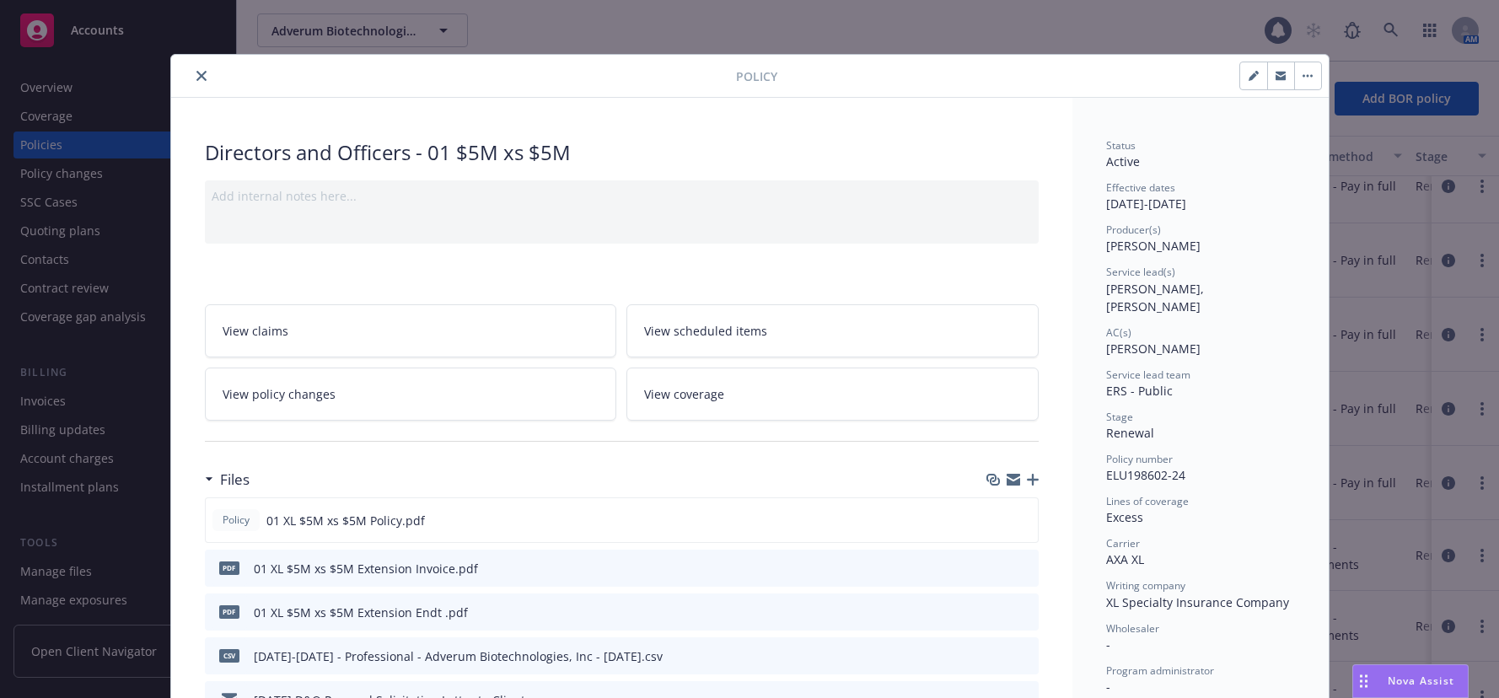
click at [196, 76] on icon "close" at bounding box center [201, 76] width 10 height 10
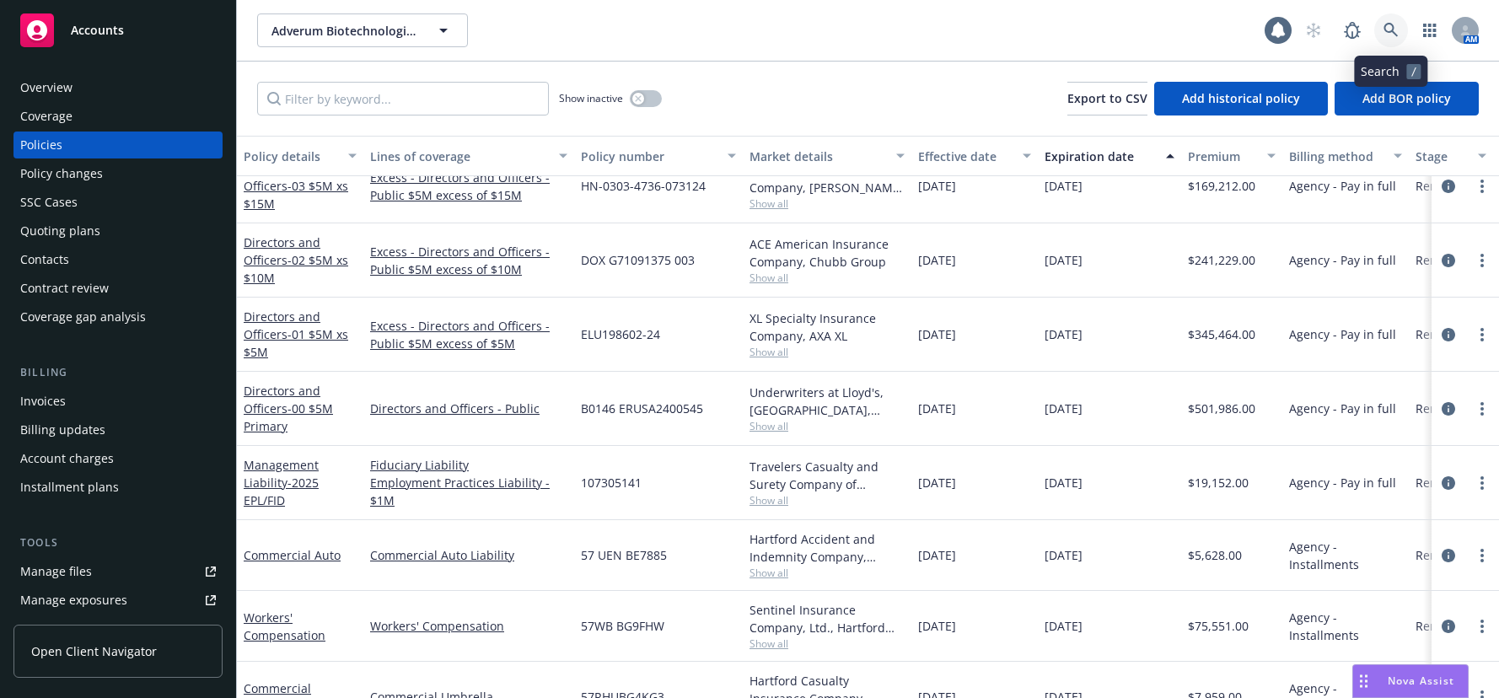
click at [1392, 31] on icon at bounding box center [1391, 30] width 14 height 14
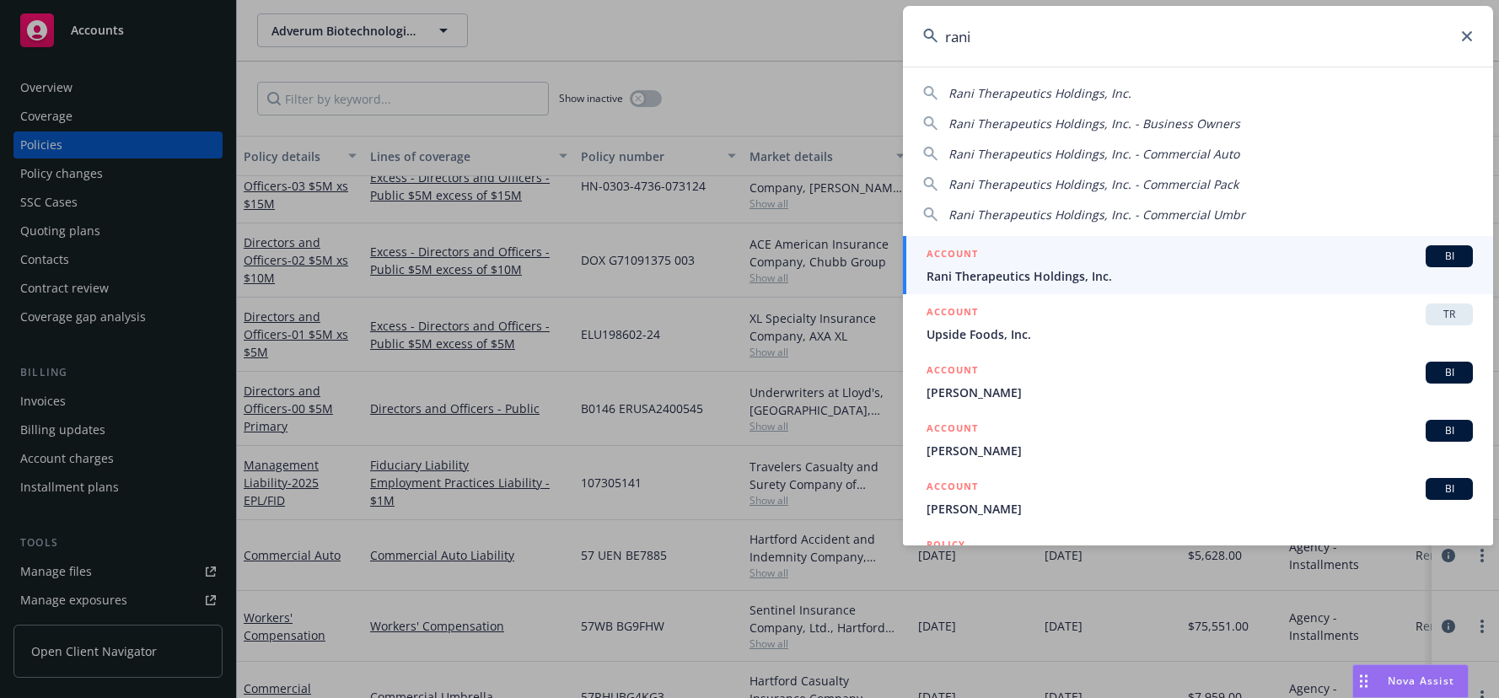
type input "rani"
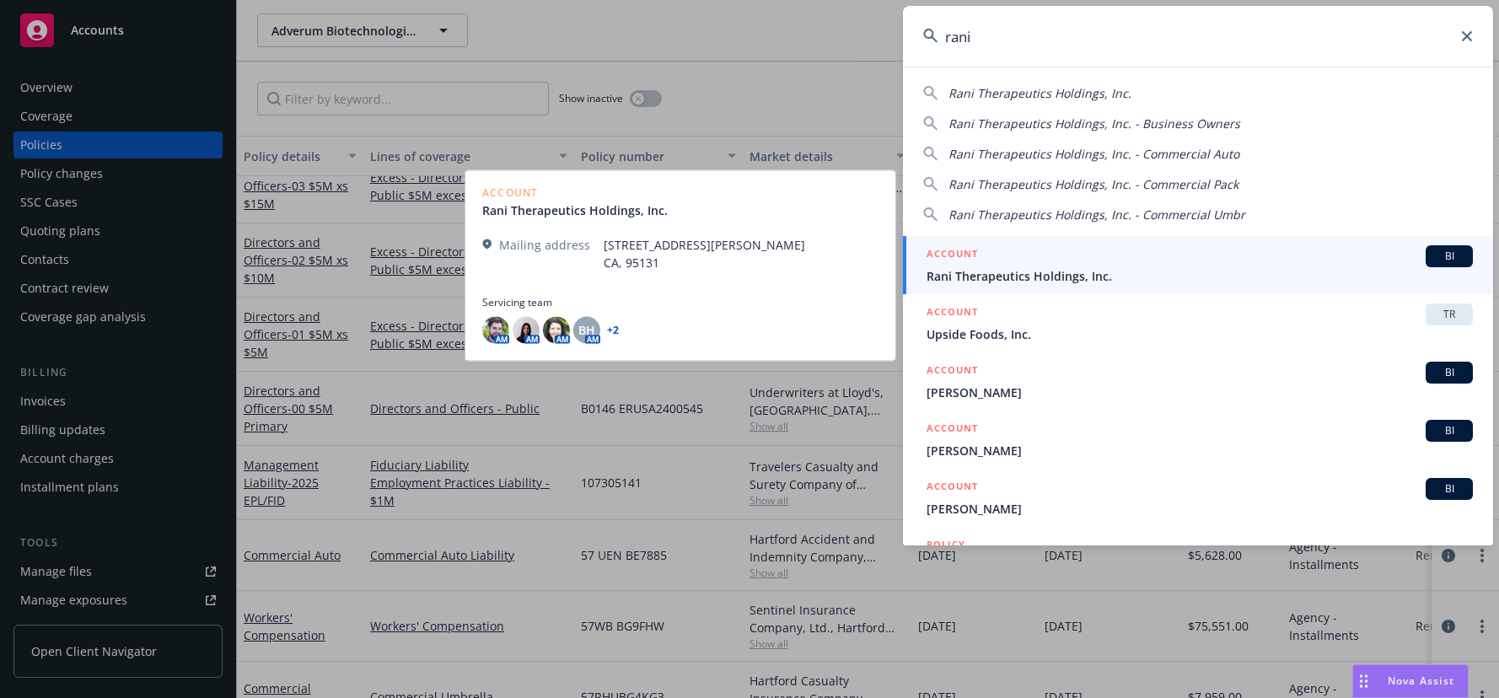
click at [1020, 272] on span "Rani Therapeutics Holdings, Inc." at bounding box center [1200, 276] width 546 height 18
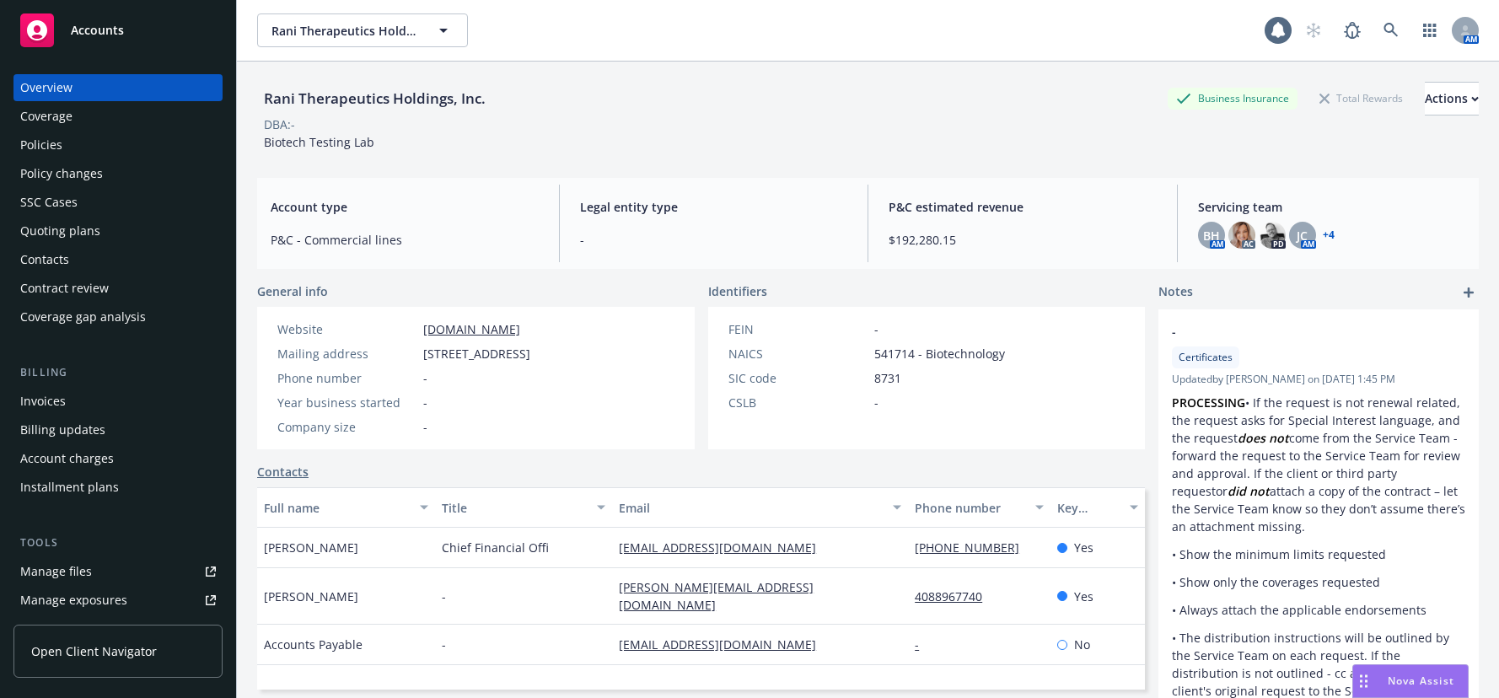
click at [87, 230] on div "Quoting plans" at bounding box center [60, 231] width 80 height 27
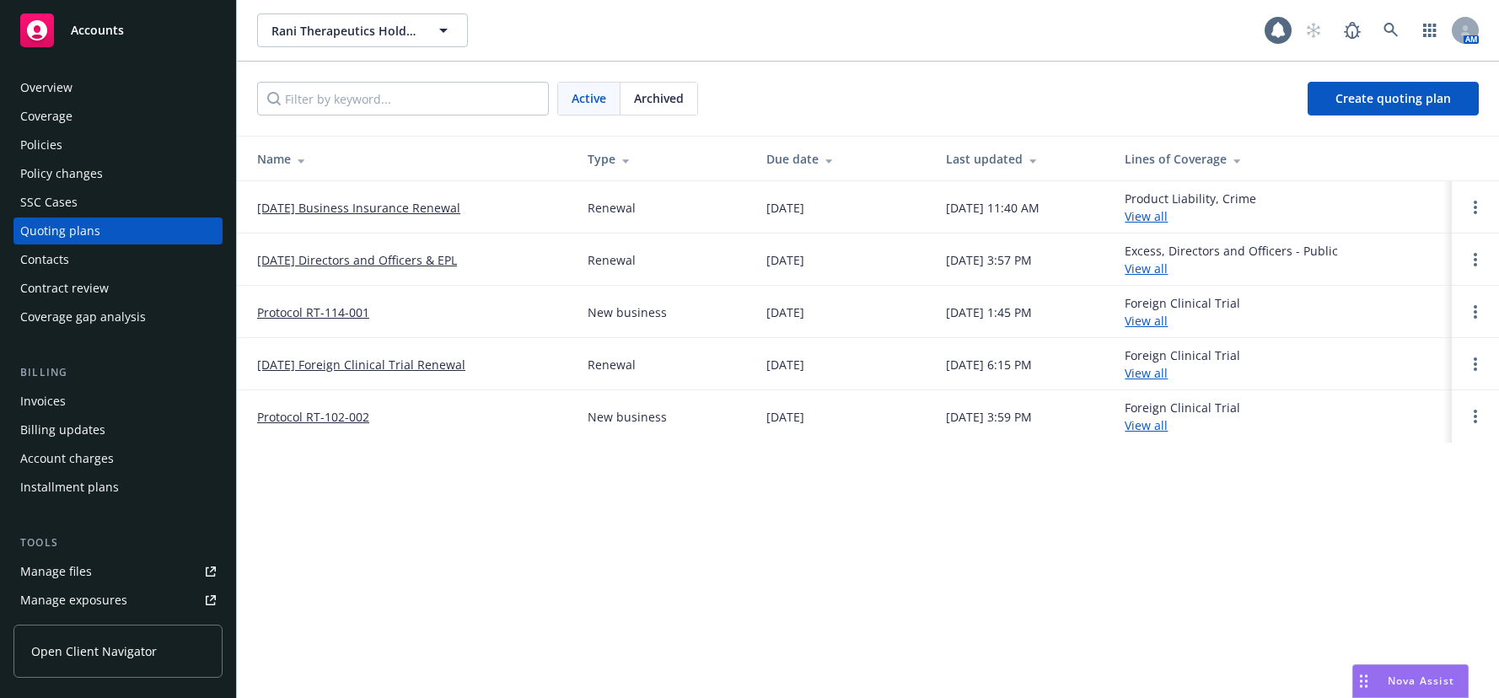
click at [409, 263] on link "[DATE] Directors and Officers & EPL" at bounding box center [357, 260] width 200 height 18
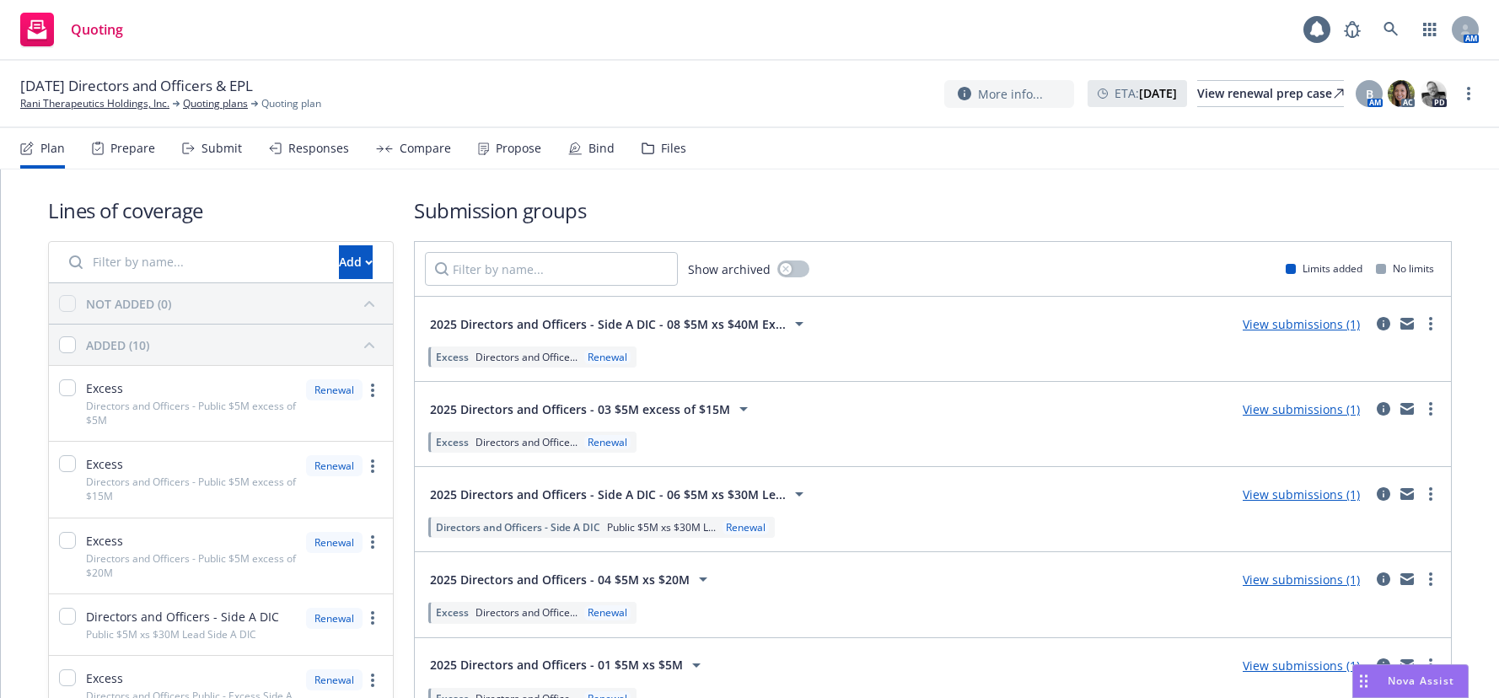
click at [322, 147] on div "Responses" at bounding box center [318, 148] width 61 height 13
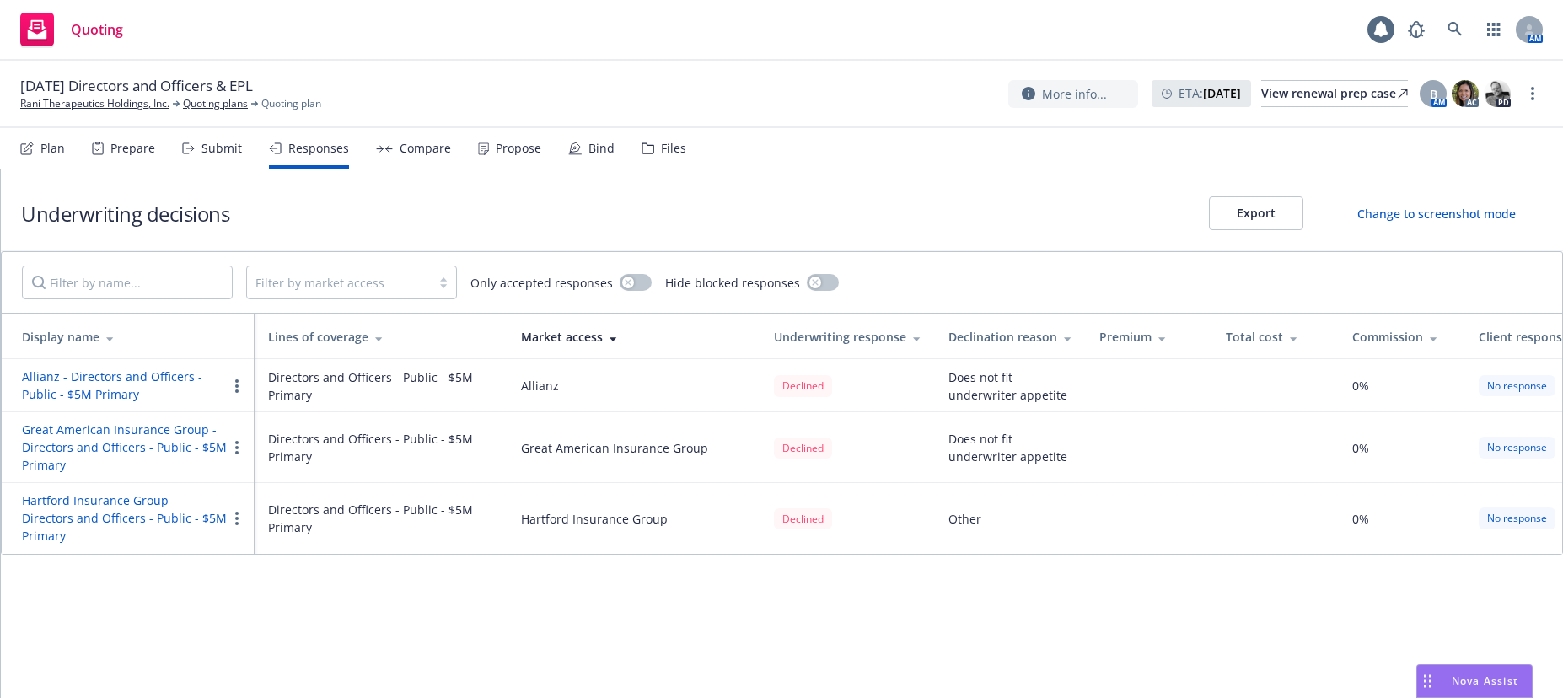
click at [118, 397] on button "Allianz - Directors and Officers - Public - $5M Primary" at bounding box center [124, 385] width 205 height 35
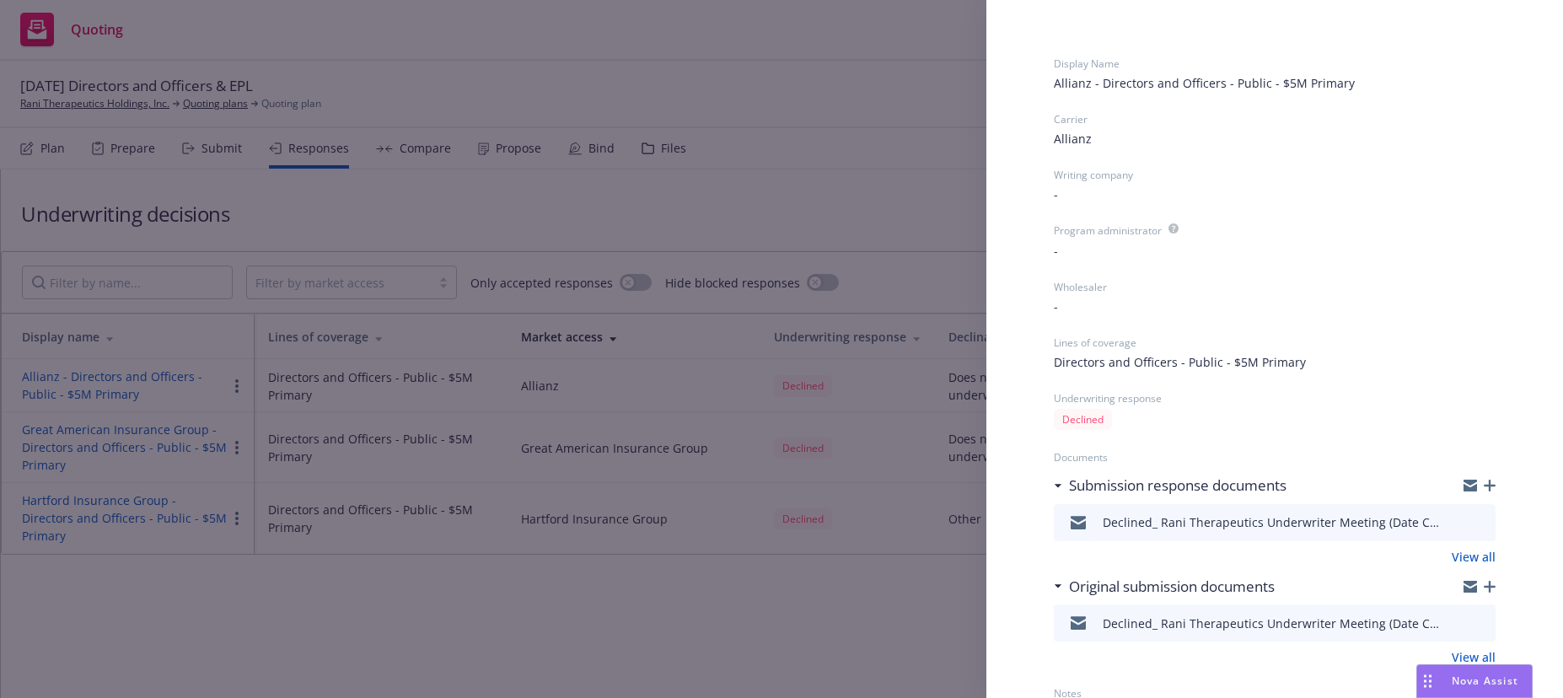
scroll to position [68, 0]
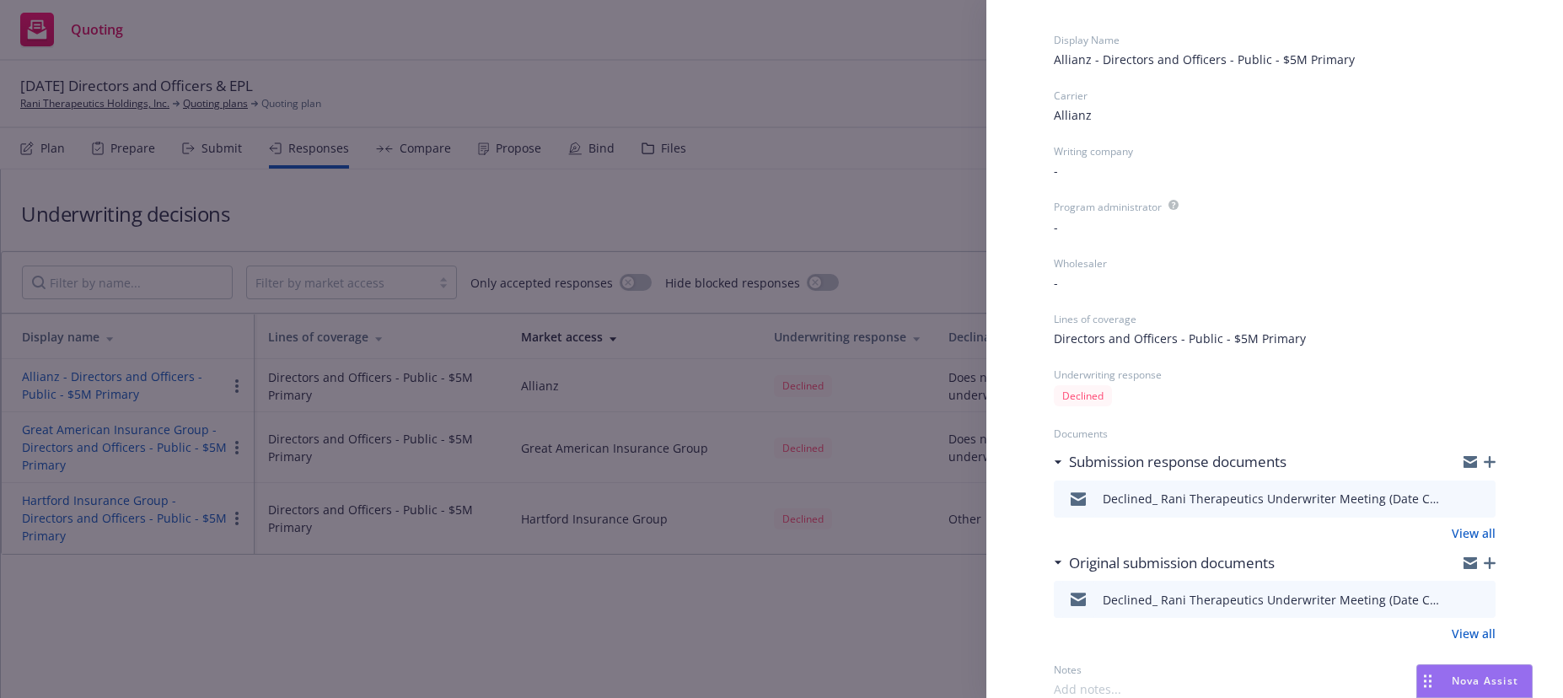
click at [1280, 500] on div "Declined_ Rani Therapeutics Underwriter Meeting (Date Change).msg" at bounding box center [1271, 499] width 337 height 18
click at [1445, 499] on icon "download file" at bounding box center [1451, 497] width 13 height 13
click at [1445, 596] on icon "download file" at bounding box center [1451, 597] width 13 height 13
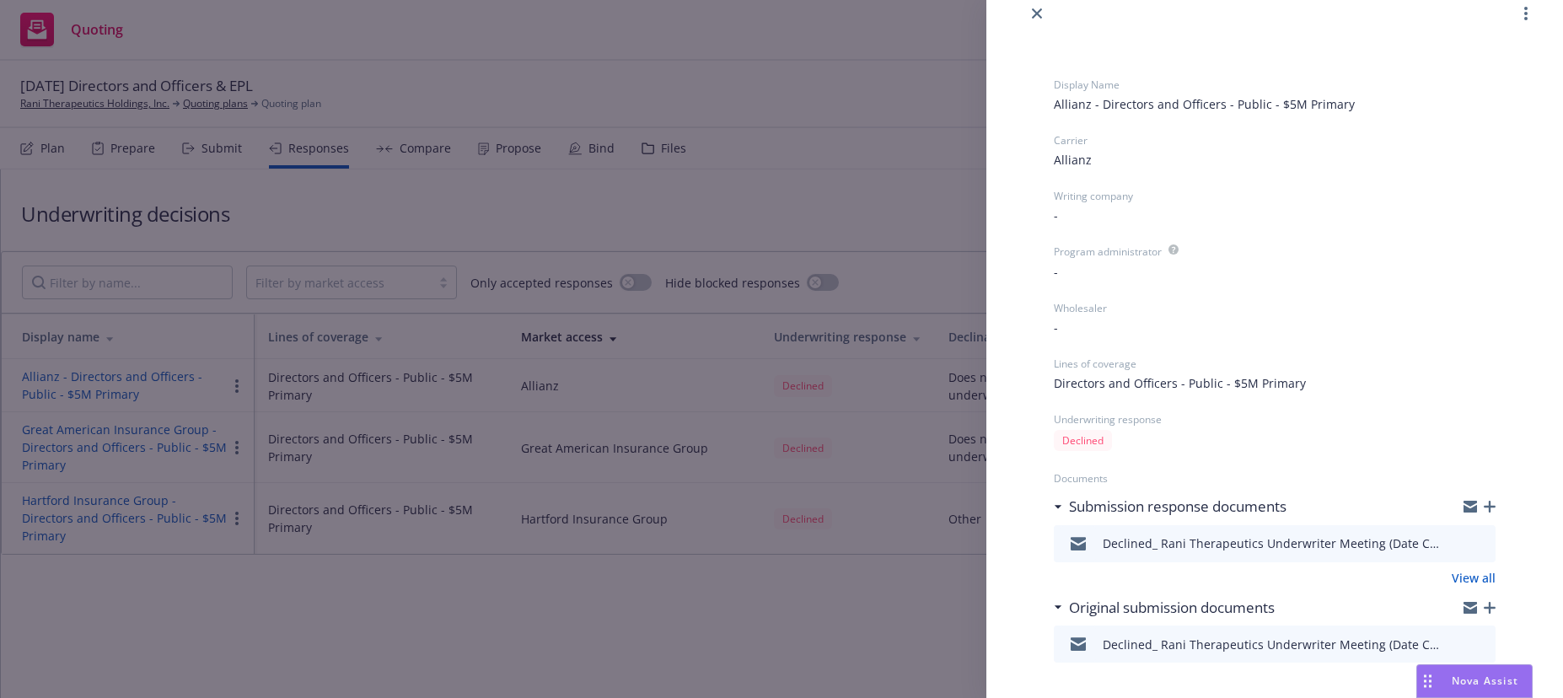
scroll to position [0, 0]
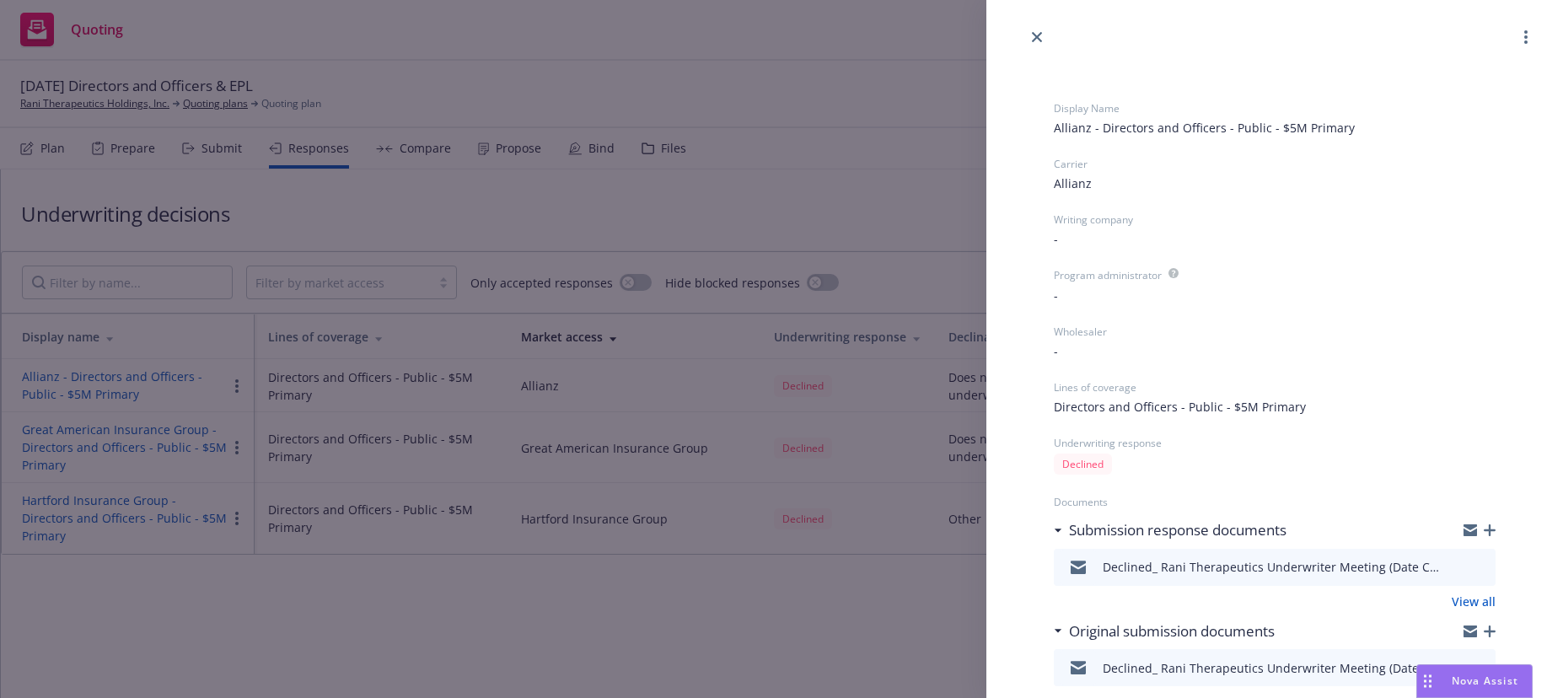
click at [1475, 679] on span "Nova Assist" at bounding box center [1485, 681] width 67 height 14
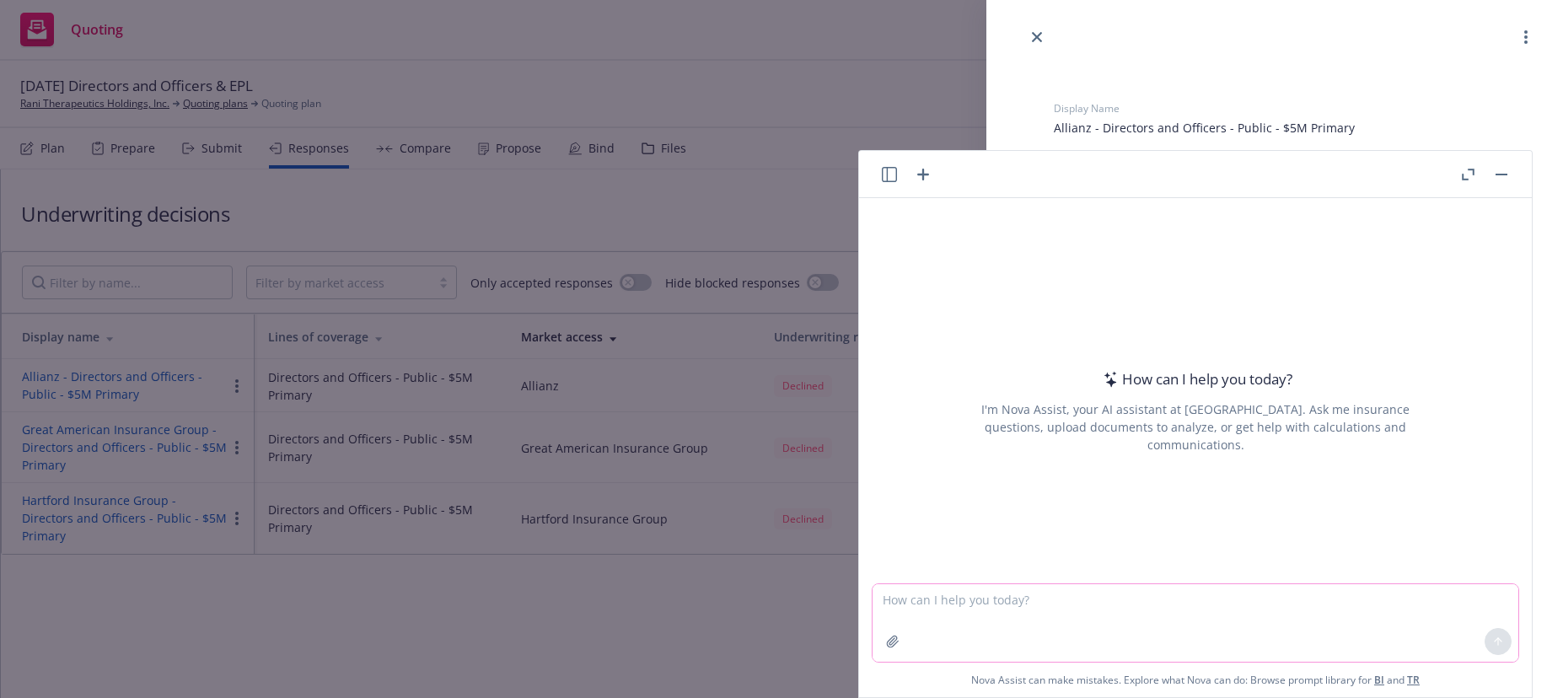
click at [900, 604] on textarea at bounding box center [1196, 623] width 646 height 78
type textarea "hi, what is the phone number for allianz commercial [GEOGRAPHIC_DATA] office?"
click at [1498, 643] on icon at bounding box center [1498, 641] width 0 height 7
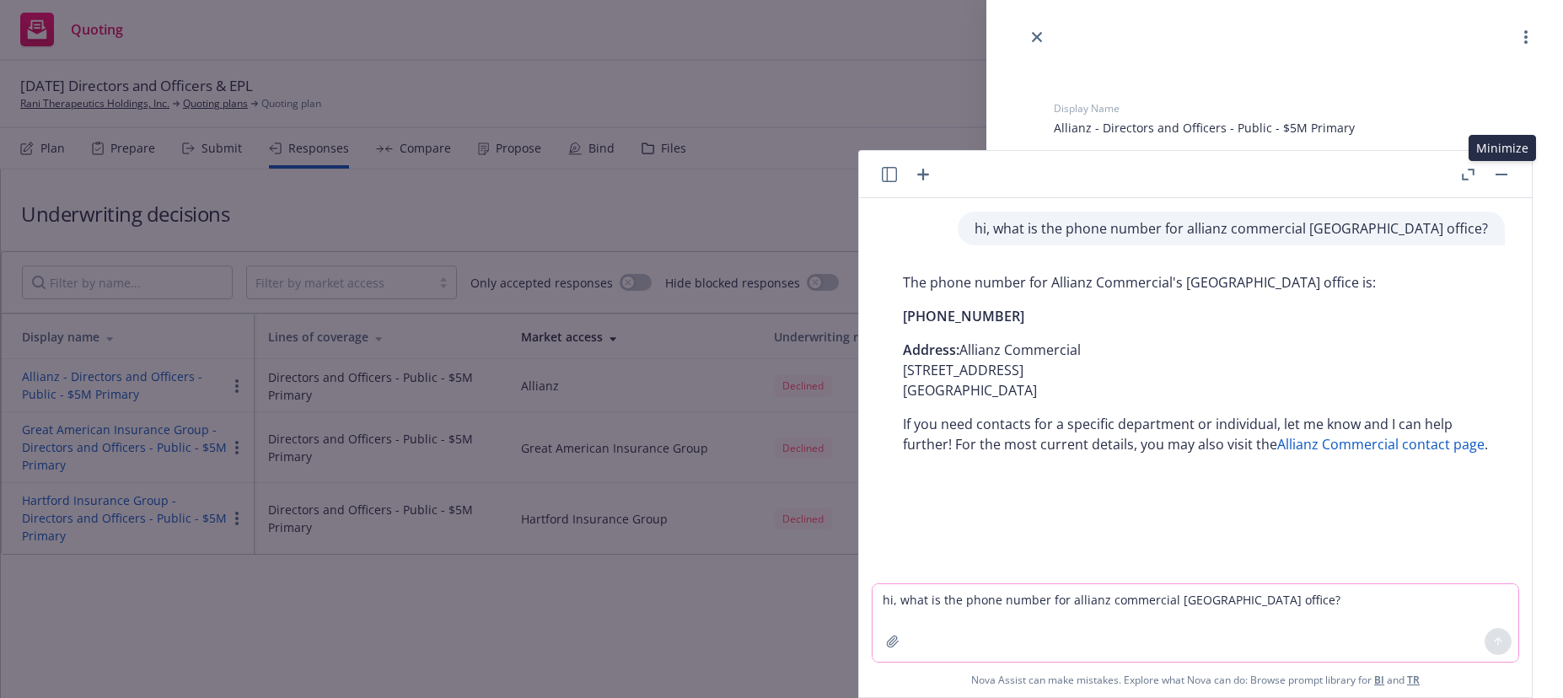
click at [1496, 174] on rect "button" at bounding box center [1502, 175] width 12 height 2
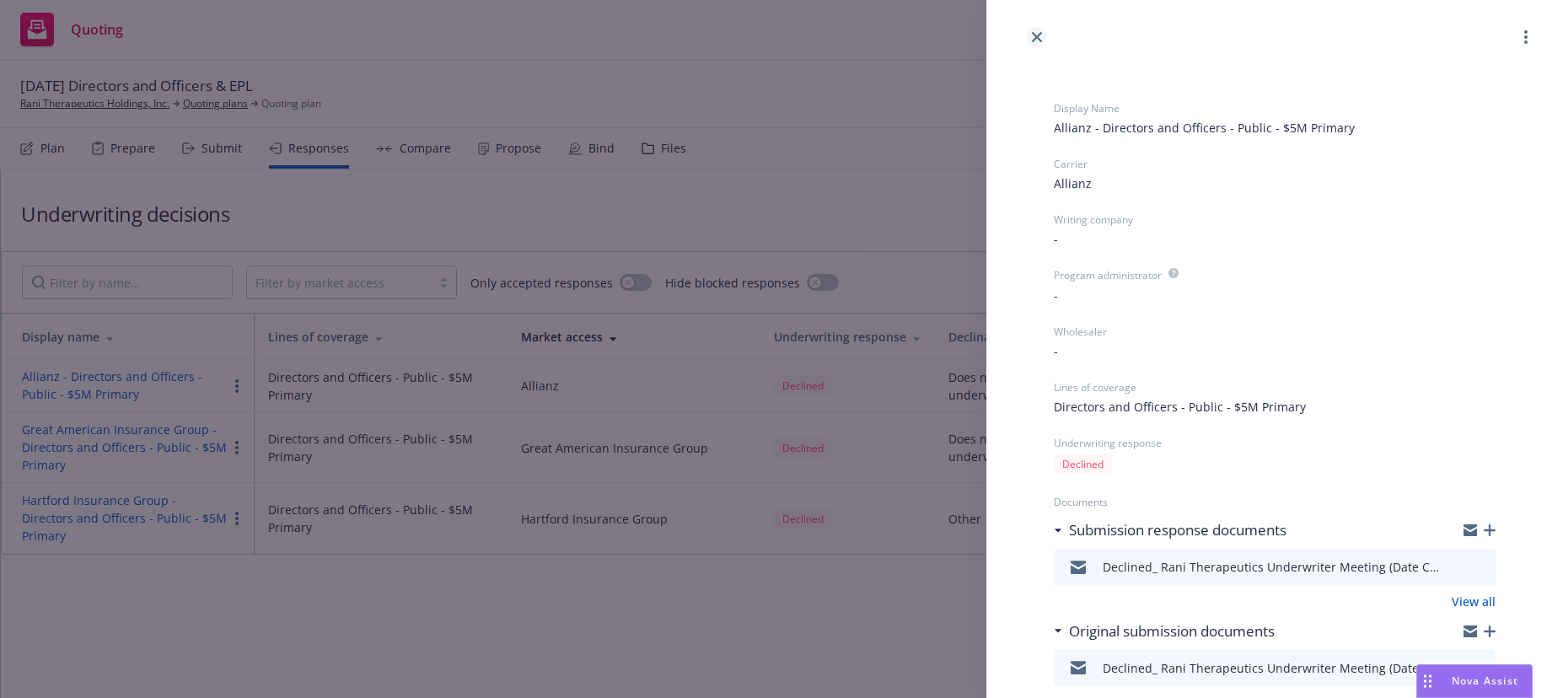
click at [1039, 43] on link "close" at bounding box center [1037, 37] width 20 height 20
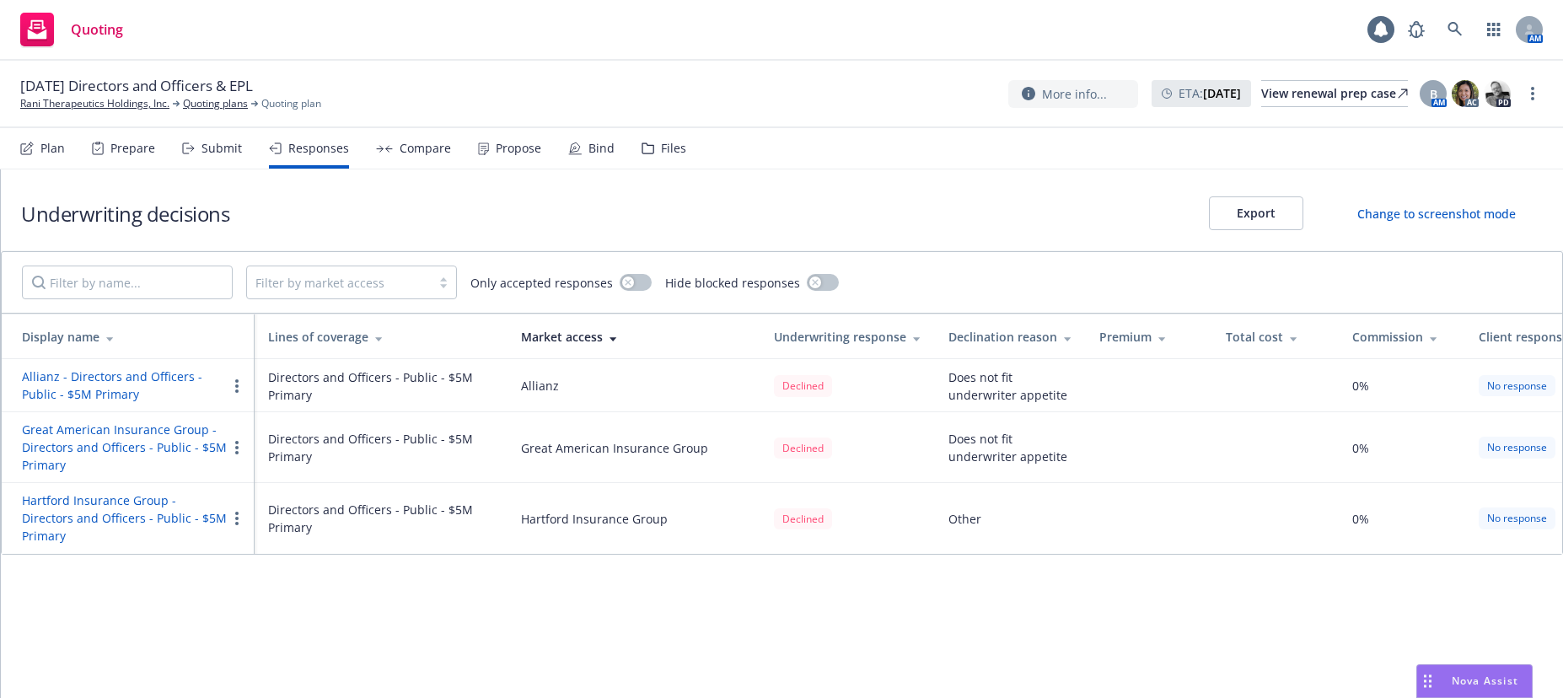
click at [170, 448] on button "Great American Insurance Group - Directors and Officers - Public - $5M Primary" at bounding box center [124, 447] width 205 height 53
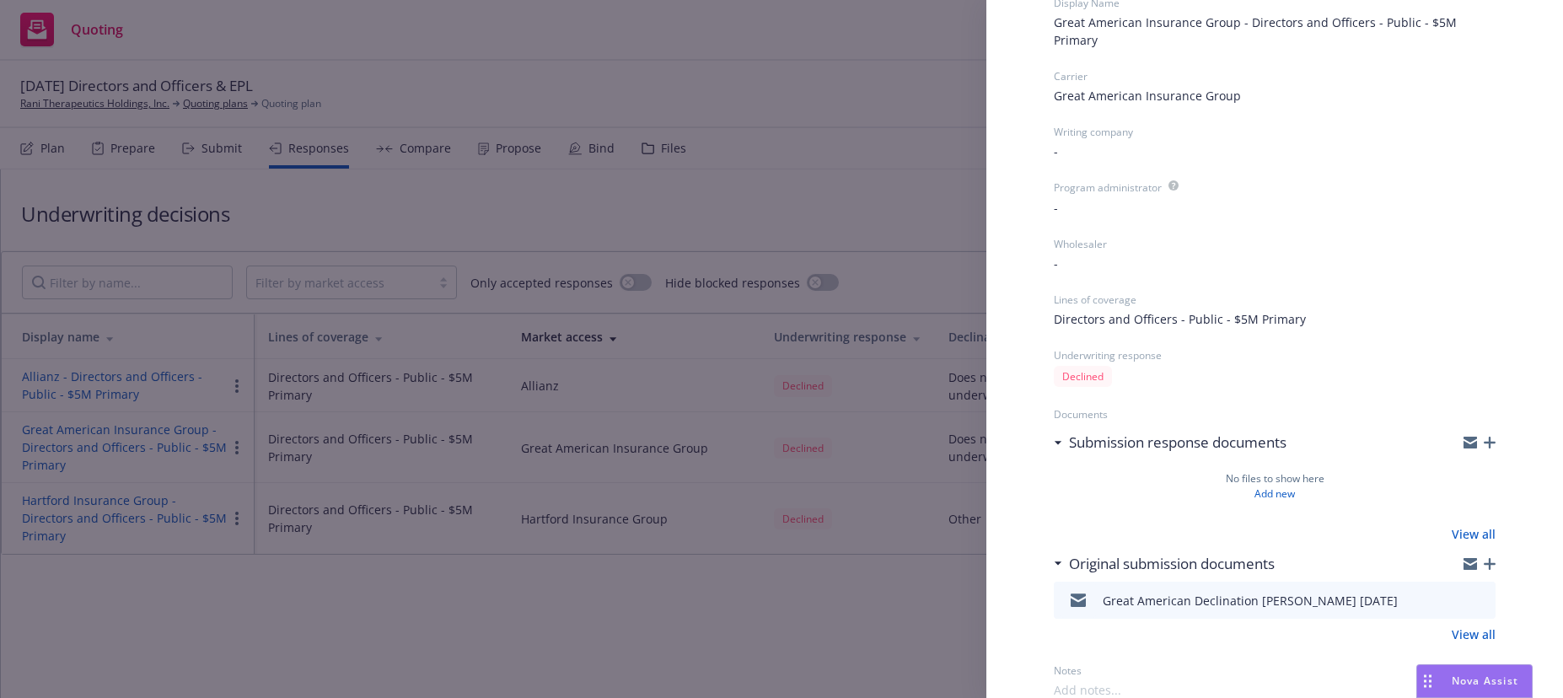
scroll to position [106, 0]
click at [1445, 597] on icon "download file" at bounding box center [1451, 597] width 13 height 13
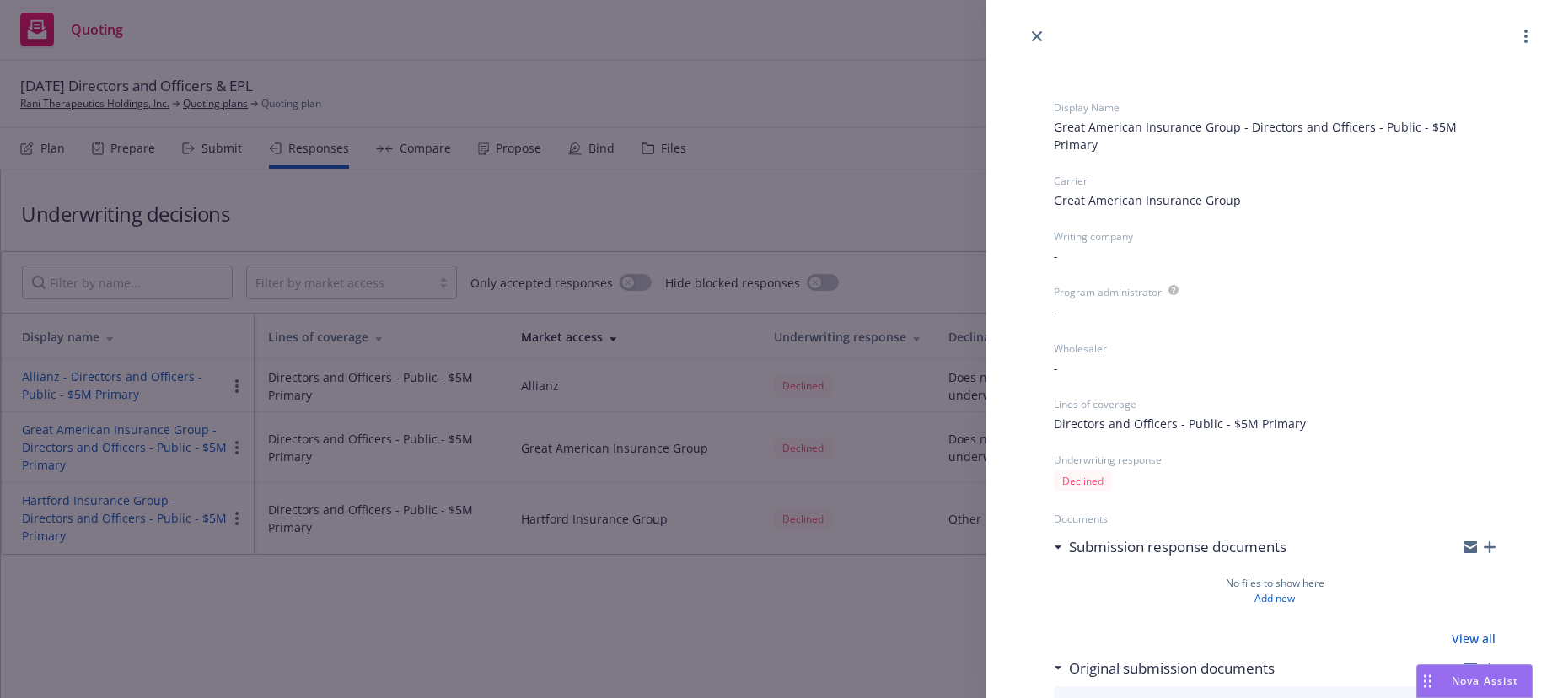
scroll to position [0, 0]
click at [1040, 36] on icon "close" at bounding box center [1037, 37] width 10 height 10
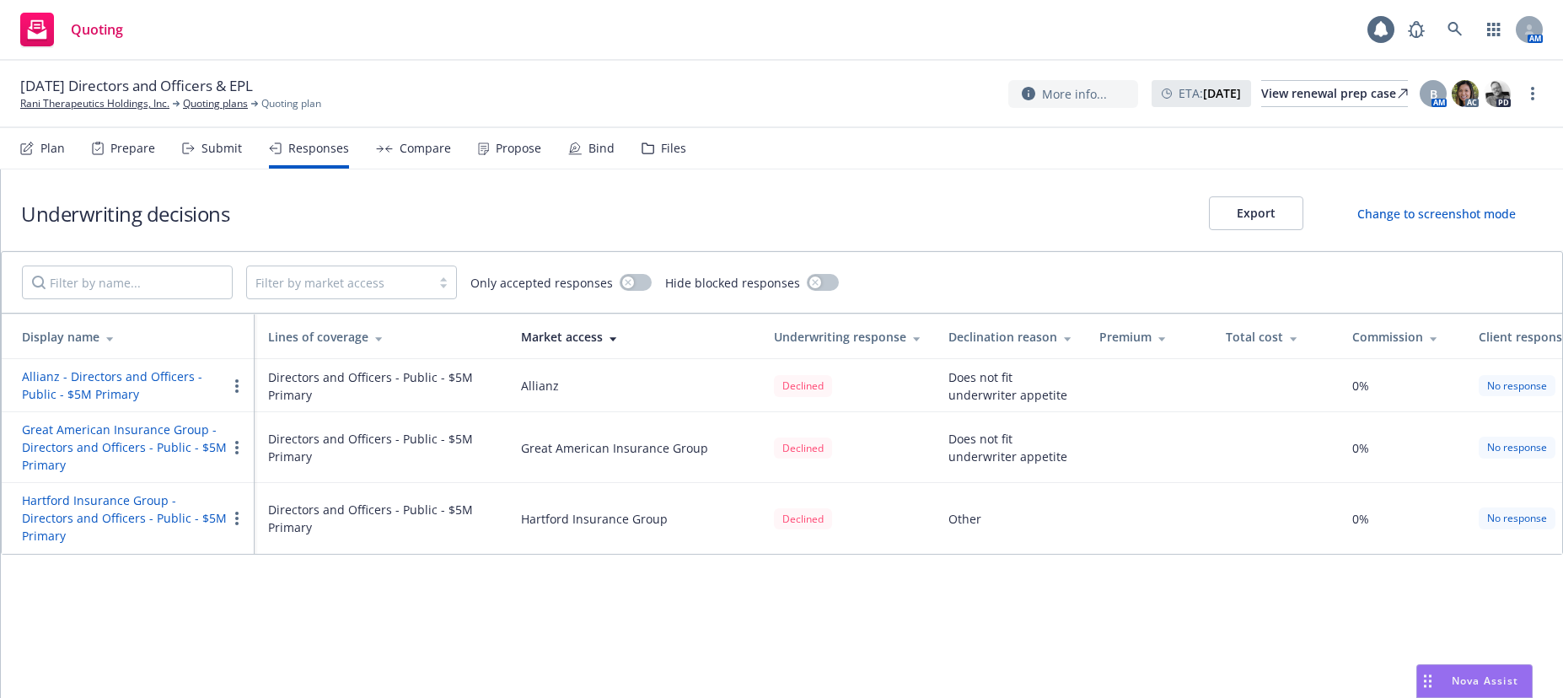
click at [157, 518] on button "Hartford Insurance Group - Directors and Officers - Public - $5M Primary" at bounding box center [124, 518] width 205 height 53
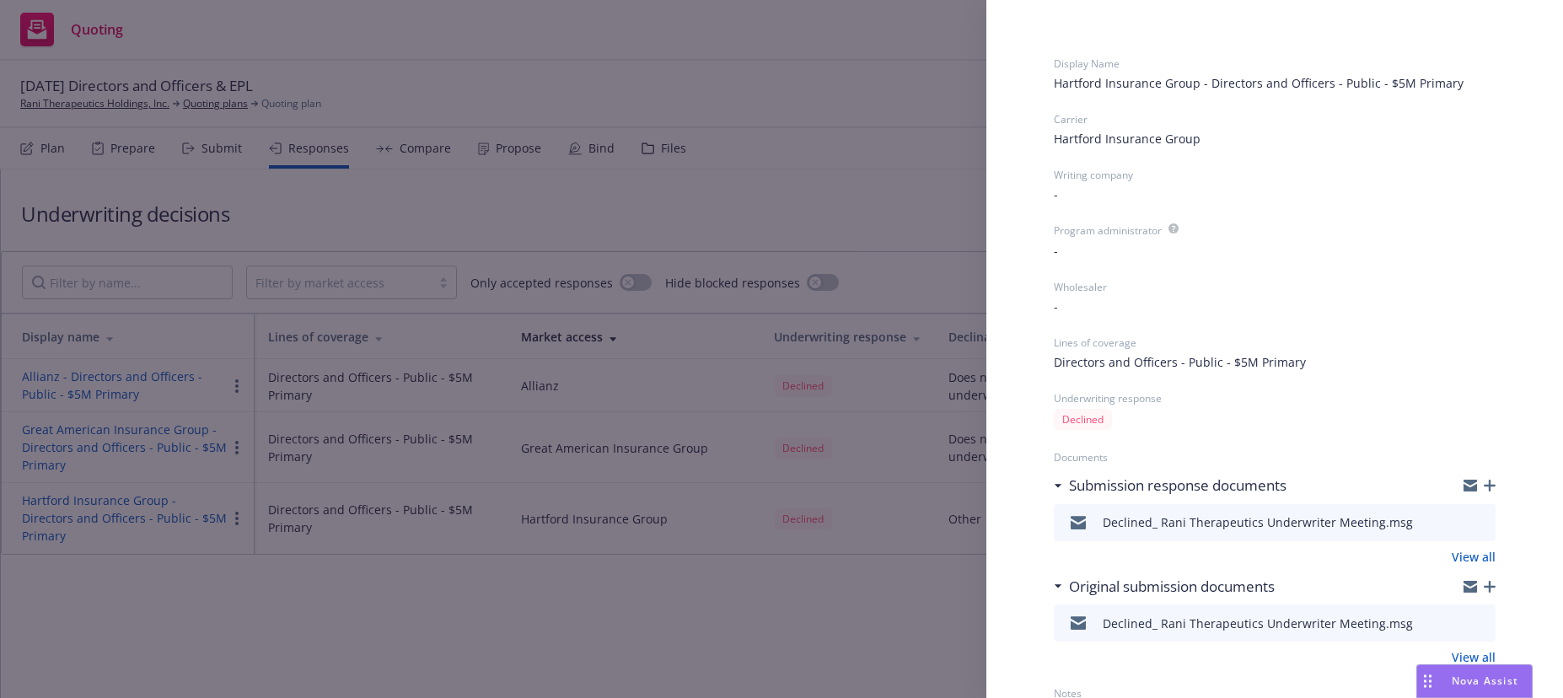
scroll to position [68, 0]
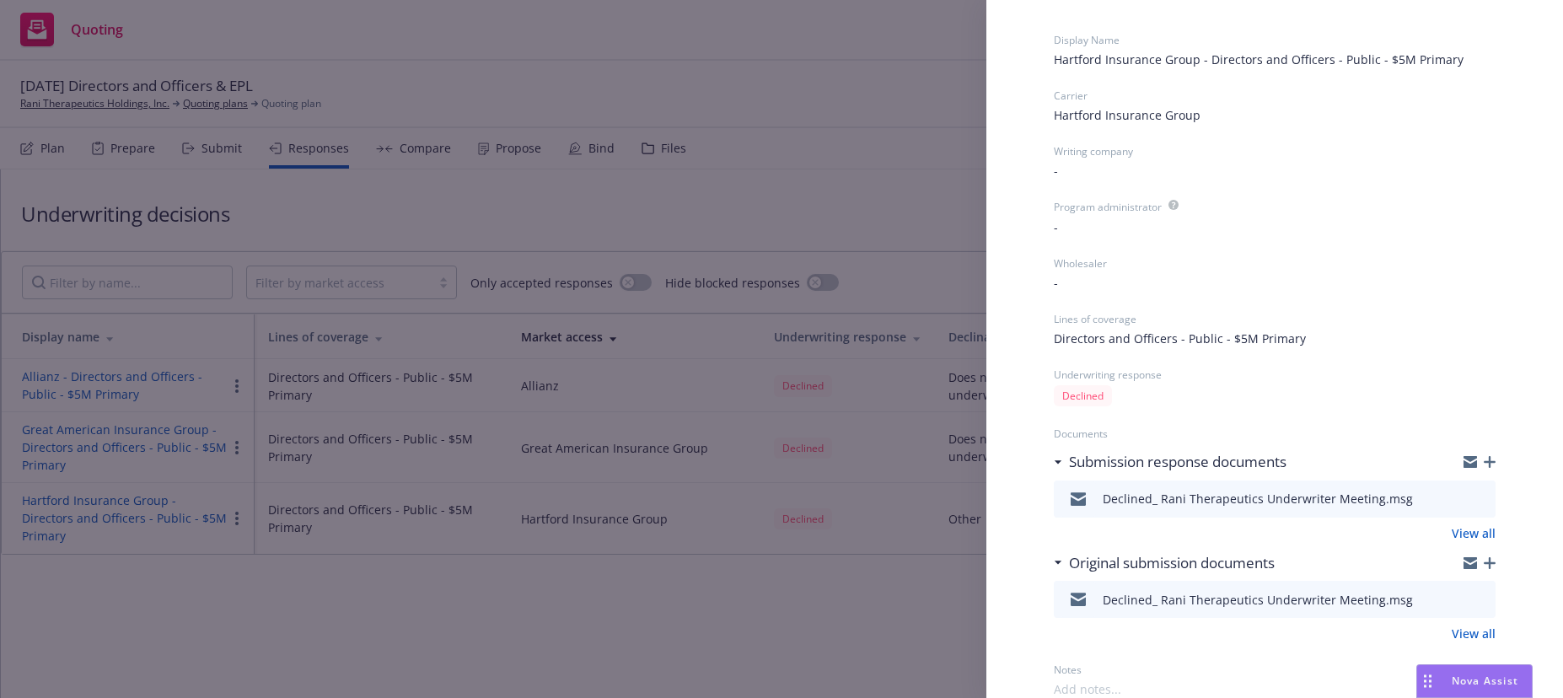
click at [1464, 566] on icon "button" at bounding box center [1470, 565] width 13 height 8
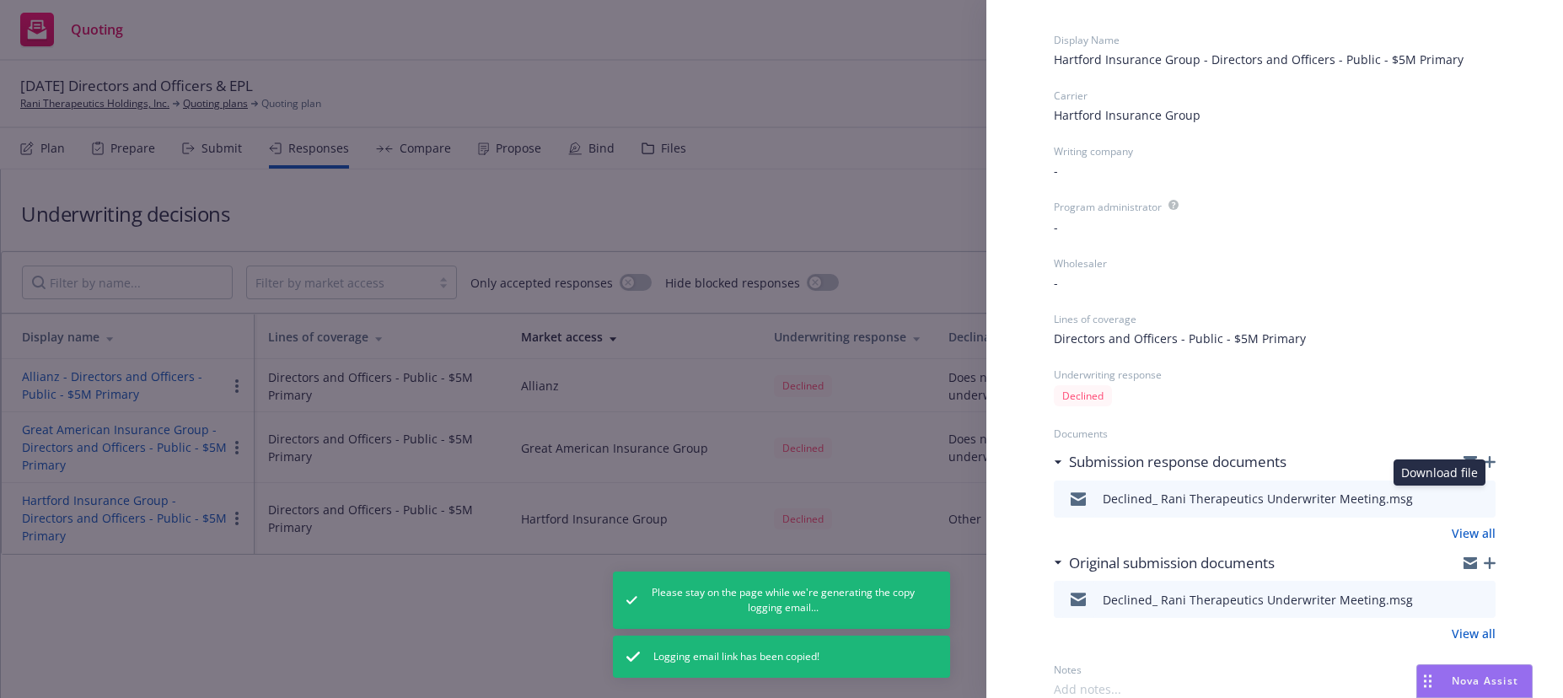
click at [1445, 495] on icon "download file" at bounding box center [1451, 497] width 13 height 13
